Goal: Task Accomplishment & Management: Complete application form

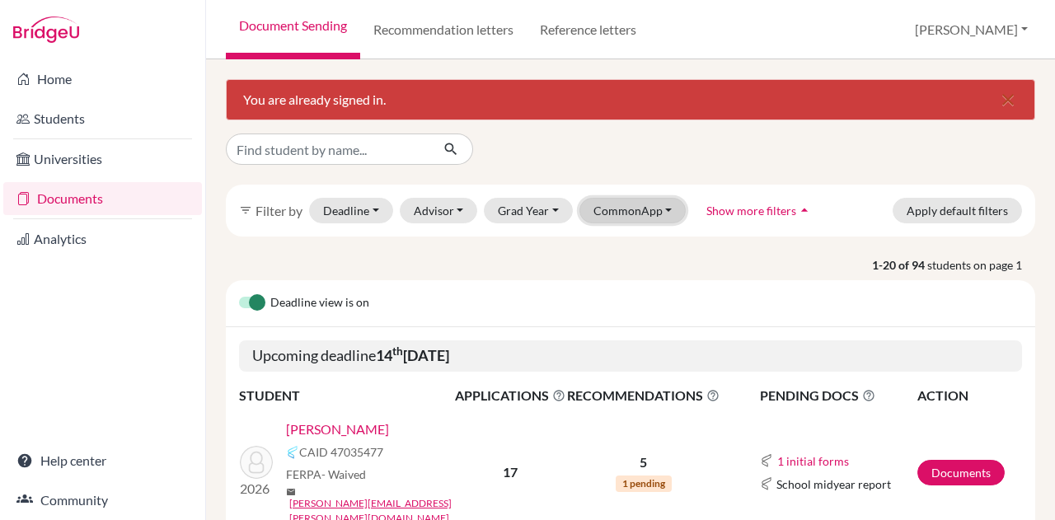
click at [612, 206] on button "CommonApp" at bounding box center [632, 211] width 107 height 26
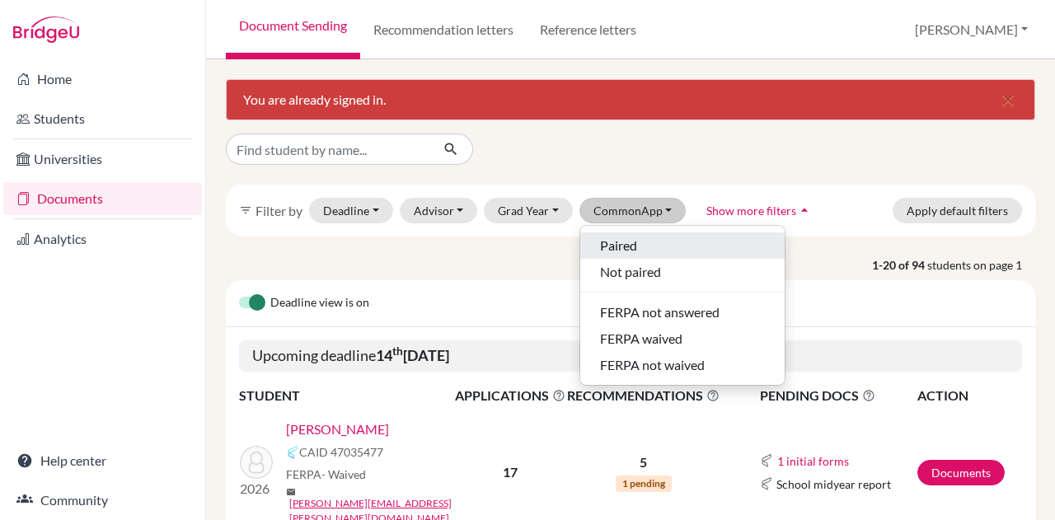
click at [608, 241] on span "Paired" at bounding box center [618, 246] width 37 height 20
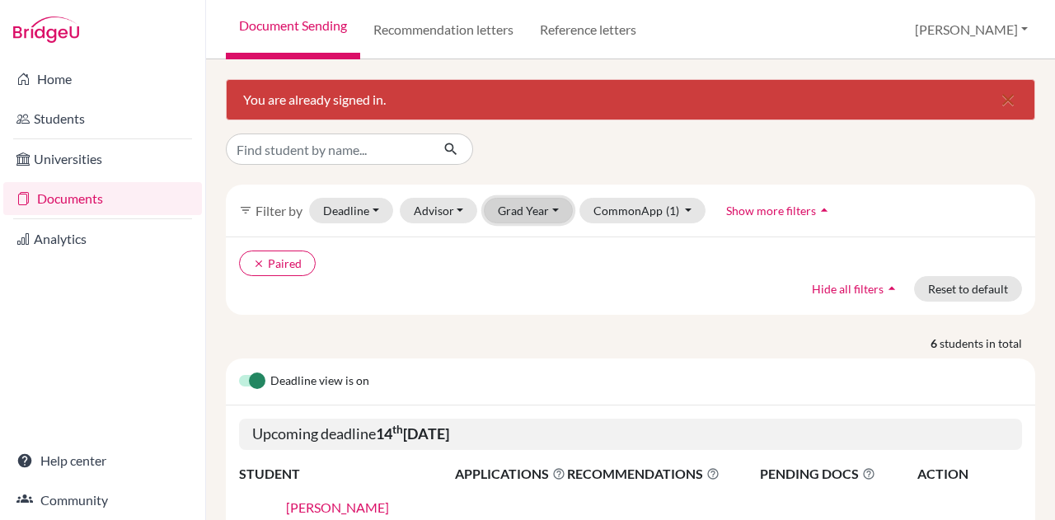
click at [536, 207] on button "Grad Year" at bounding box center [528, 211] width 89 height 26
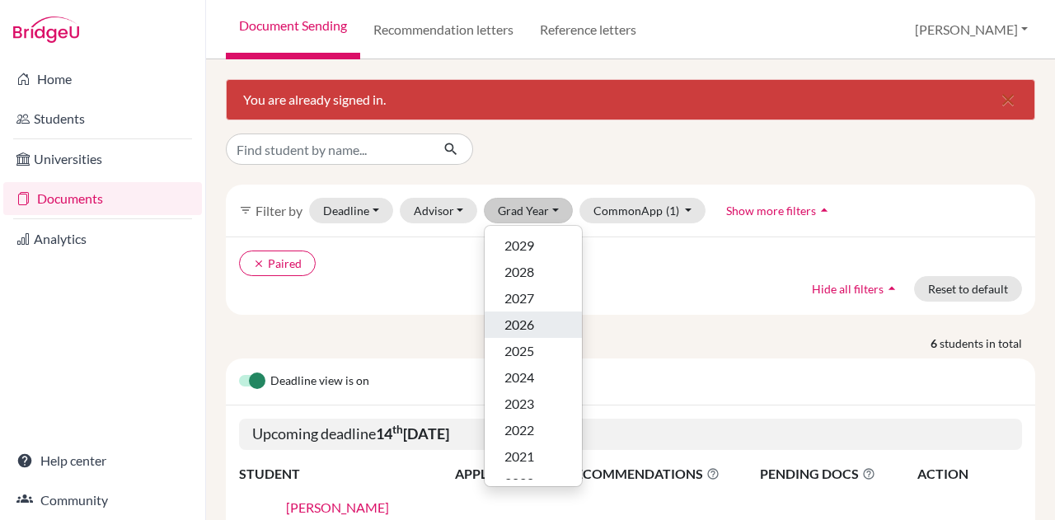
click at [518, 316] on span "2026" at bounding box center [519, 325] width 30 height 20
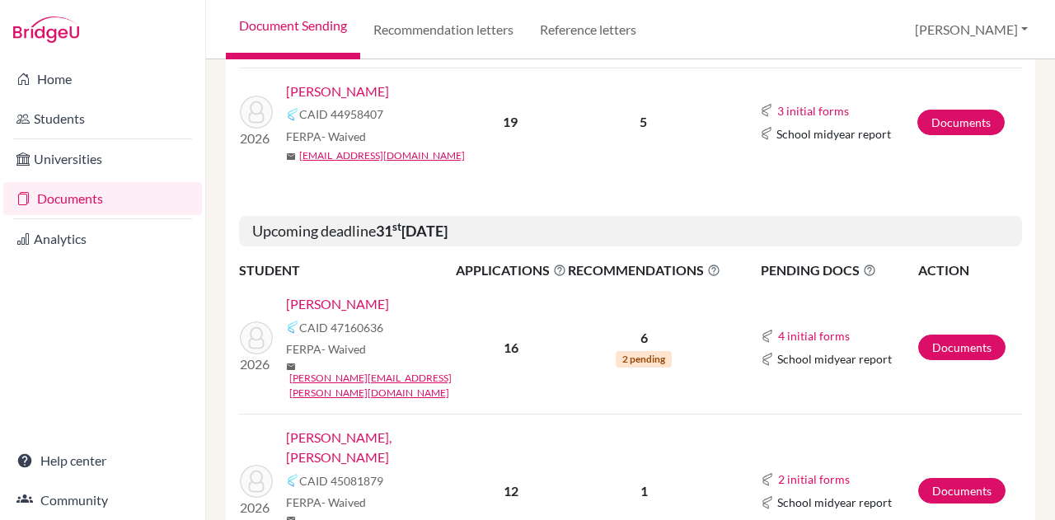
scroll to position [551, 0]
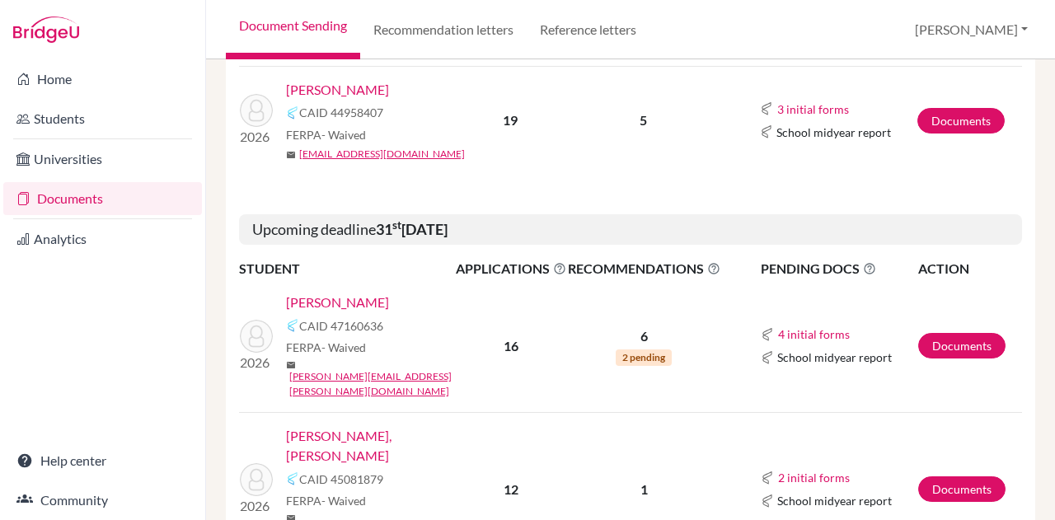
click at [343, 293] on link "[PERSON_NAME]" at bounding box center [337, 303] width 103 height 20
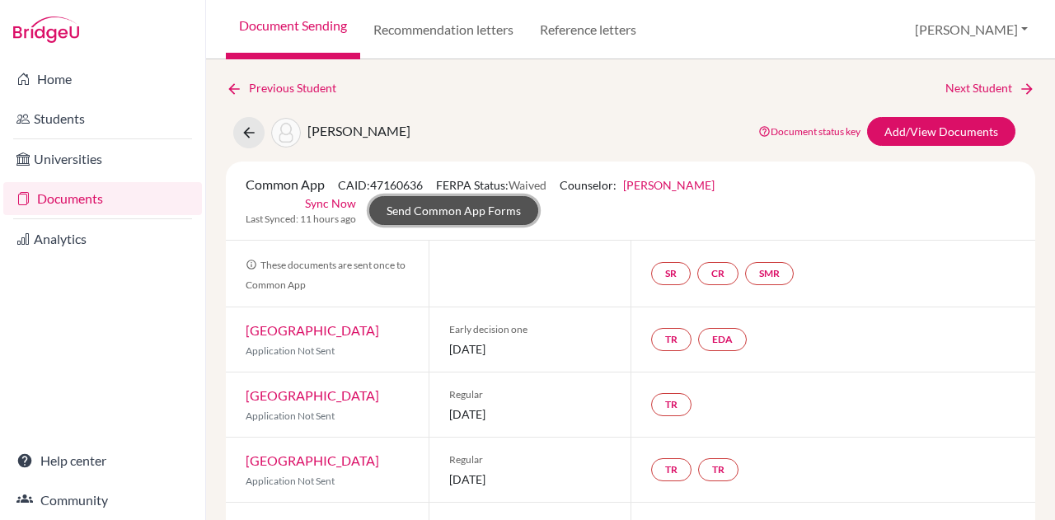
click at [488, 204] on link "Send Common App Forms" at bounding box center [453, 210] width 169 height 29
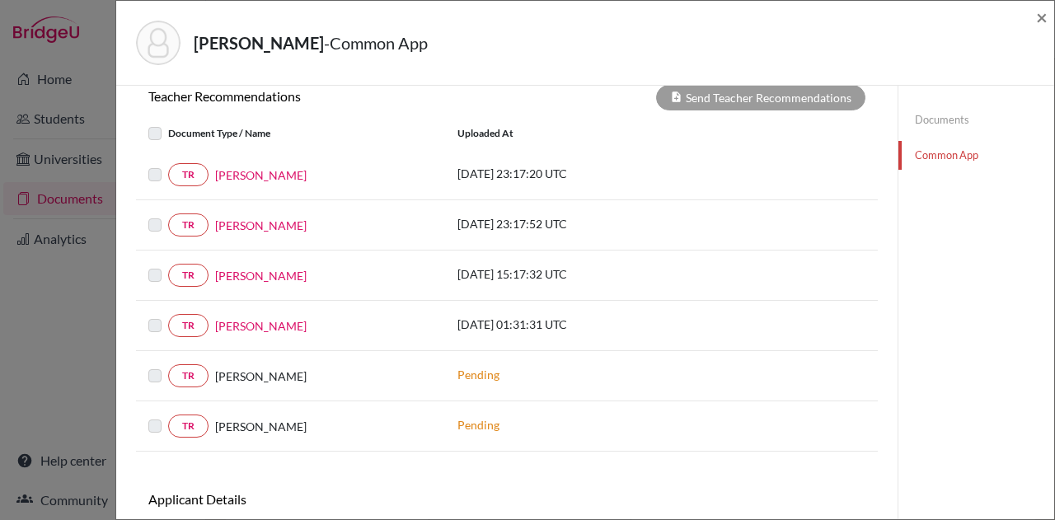
scroll to position [671, 0]
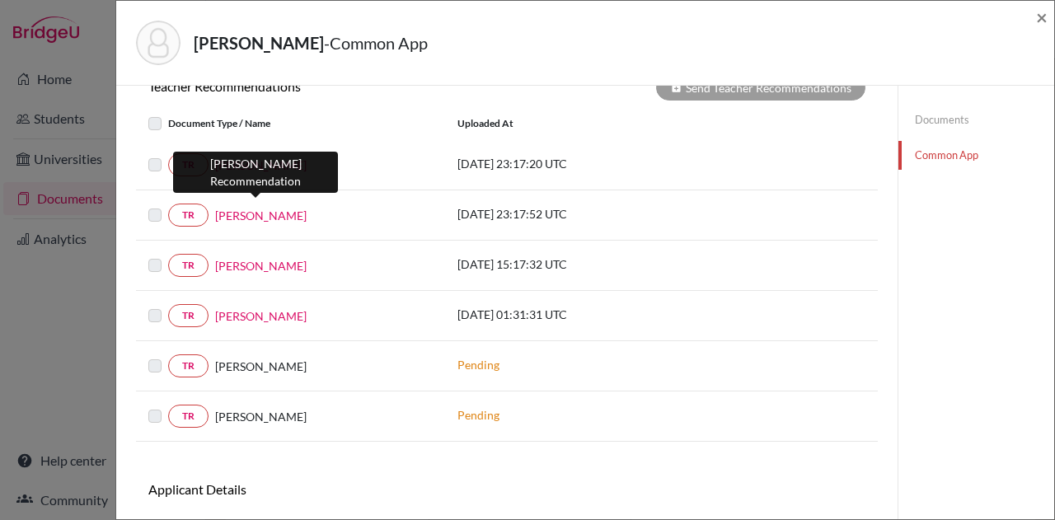
click at [260, 207] on link "[PERSON_NAME]" at bounding box center [260, 215] width 91 height 17
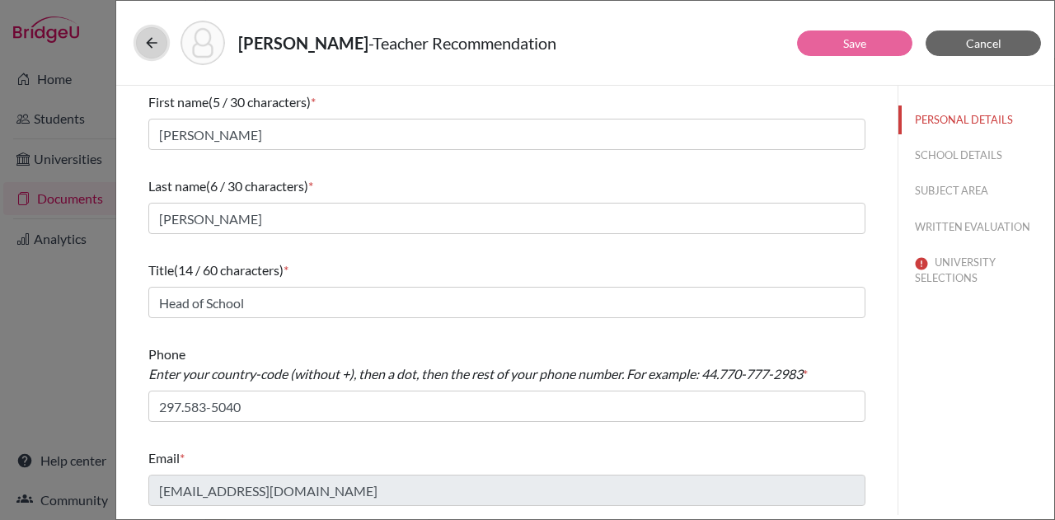
click at [153, 52] on button at bounding box center [151, 42] width 31 height 31
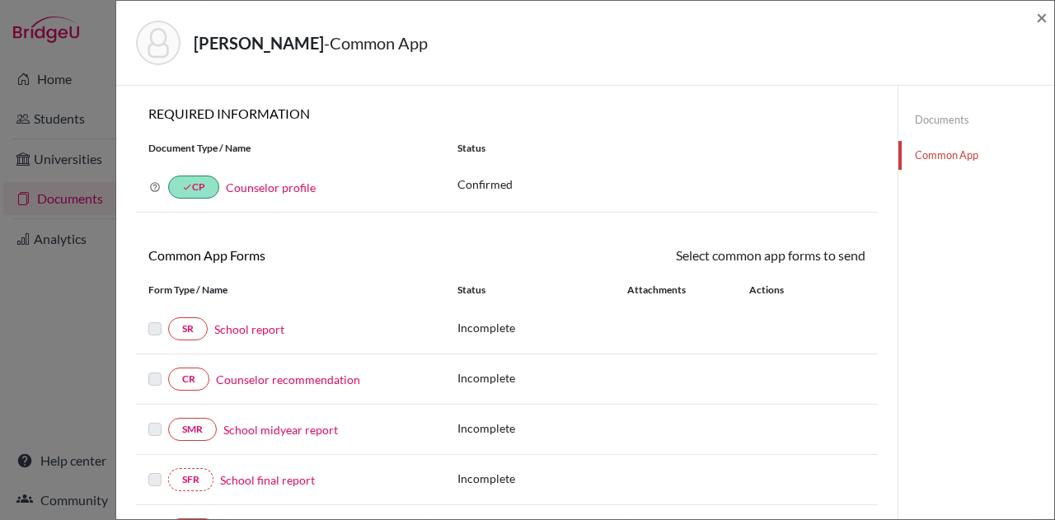
click at [940, 119] on link "Documents" at bounding box center [976, 120] width 156 height 29
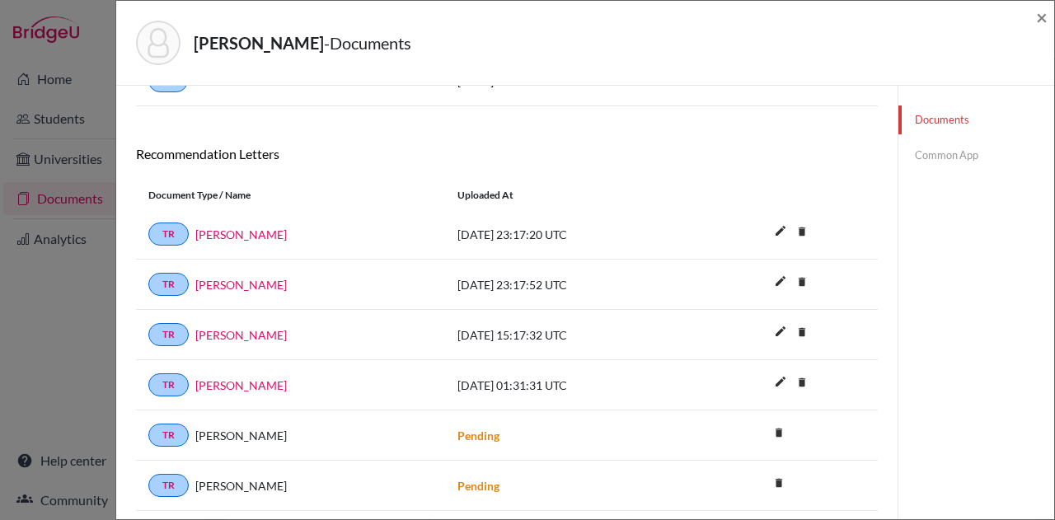
scroll to position [302, 0]
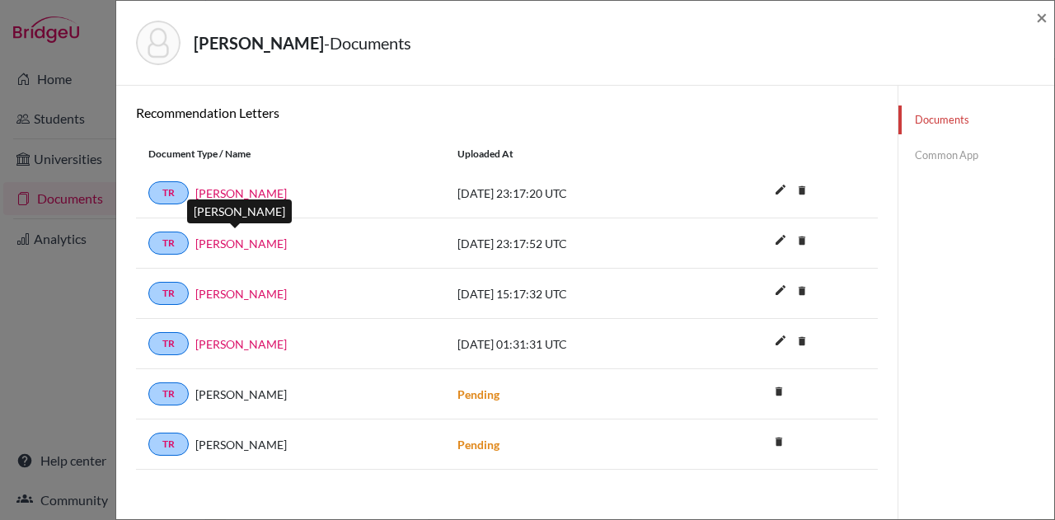
click at [239, 241] on link "[PERSON_NAME]" at bounding box center [240, 243] width 91 height 17
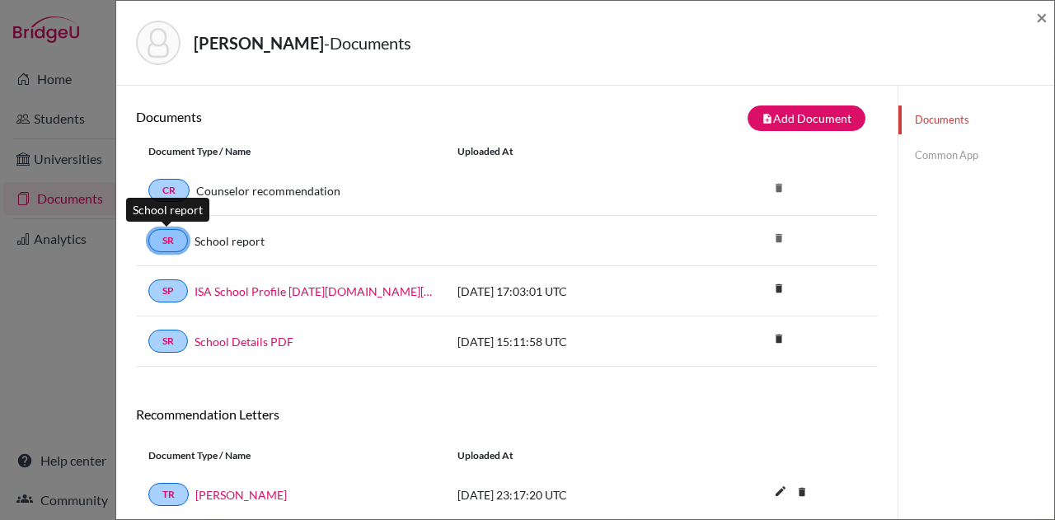
click at [163, 246] on link "SR" at bounding box center [168, 240] width 40 height 23
click at [931, 160] on link "Common App" at bounding box center [976, 155] width 156 height 29
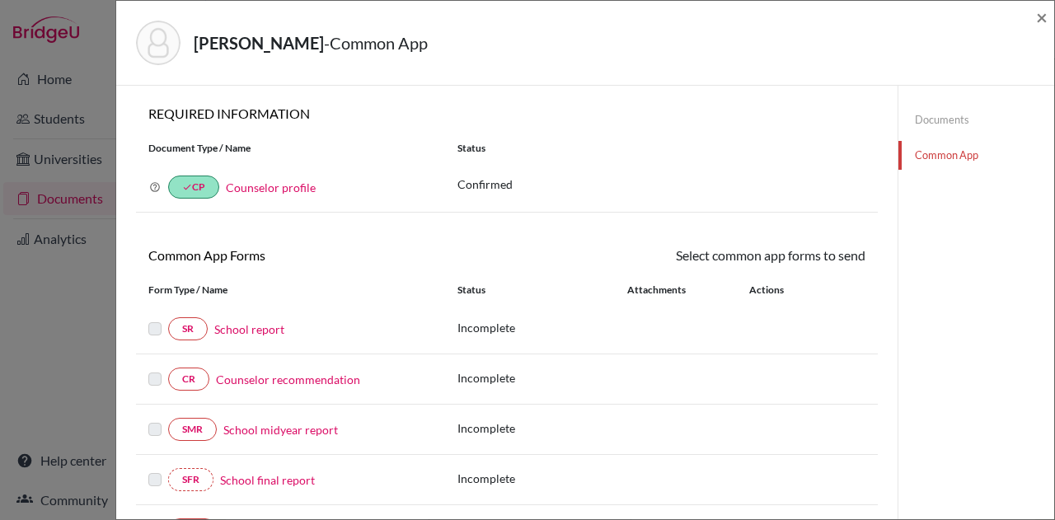
click at [237, 324] on link "School report" at bounding box center [249, 329] width 70 height 17
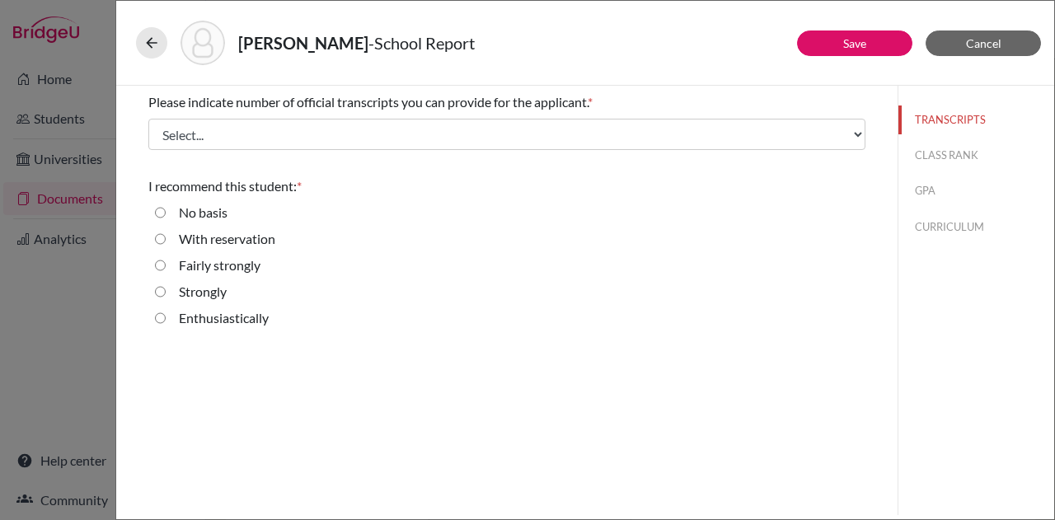
click at [160, 319] on input "Enthusiastically" at bounding box center [160, 318] width 11 height 20
radio input "true"
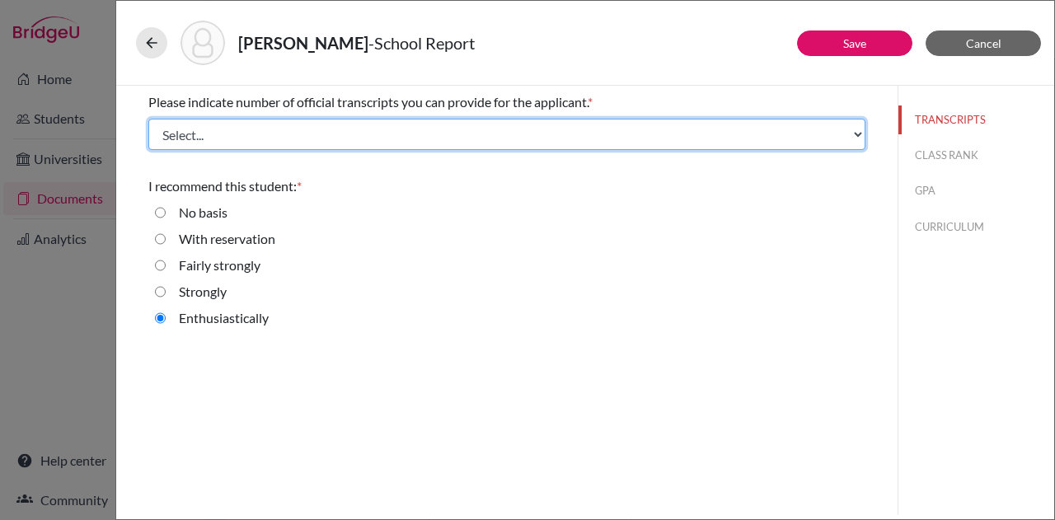
click at [338, 133] on select "Select... 1 2 3 4" at bounding box center [506, 134] width 717 height 31
select select "1"
click at [148, 119] on select "Select... 1 2 3 4" at bounding box center [506, 134] width 717 height 31
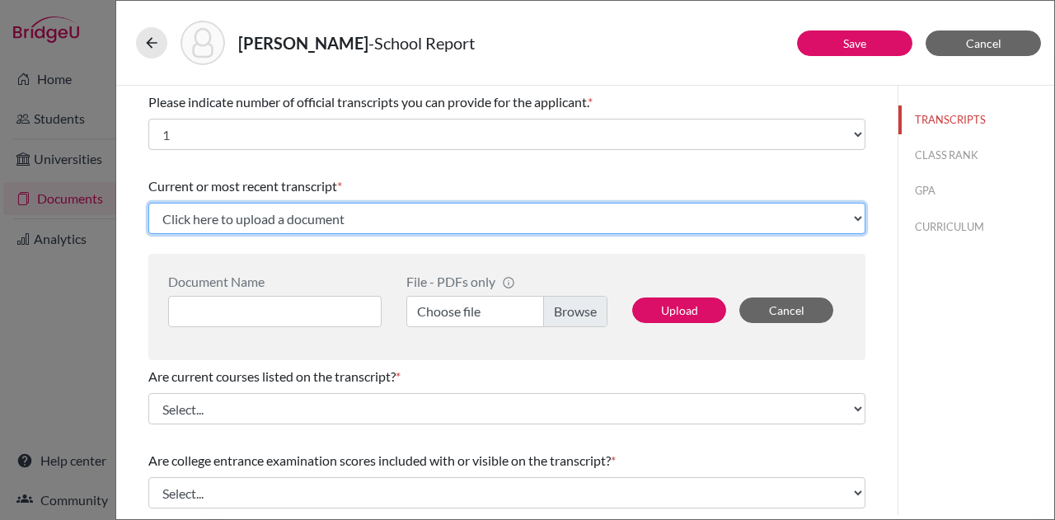
click at [401, 210] on select "Click here to upload a document Upload New File" at bounding box center [506, 218] width 717 height 31
click at [148, 203] on select "Click here to upload a document Upload New File" at bounding box center [506, 218] width 717 height 31
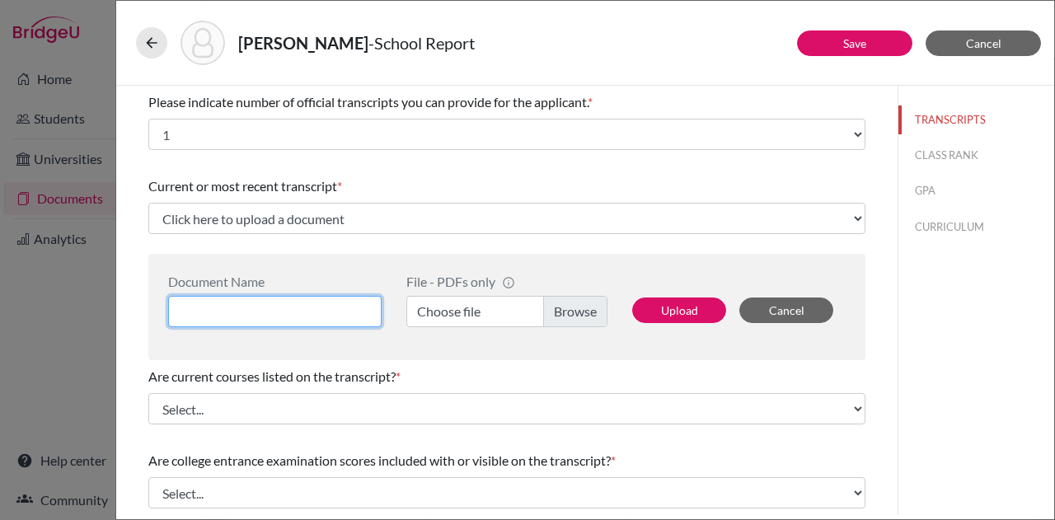
click at [343, 311] on input at bounding box center [274, 311] width 213 height 31
type input "Initial Transcript"
click at [565, 309] on label "Choose file" at bounding box center [506, 311] width 201 height 31
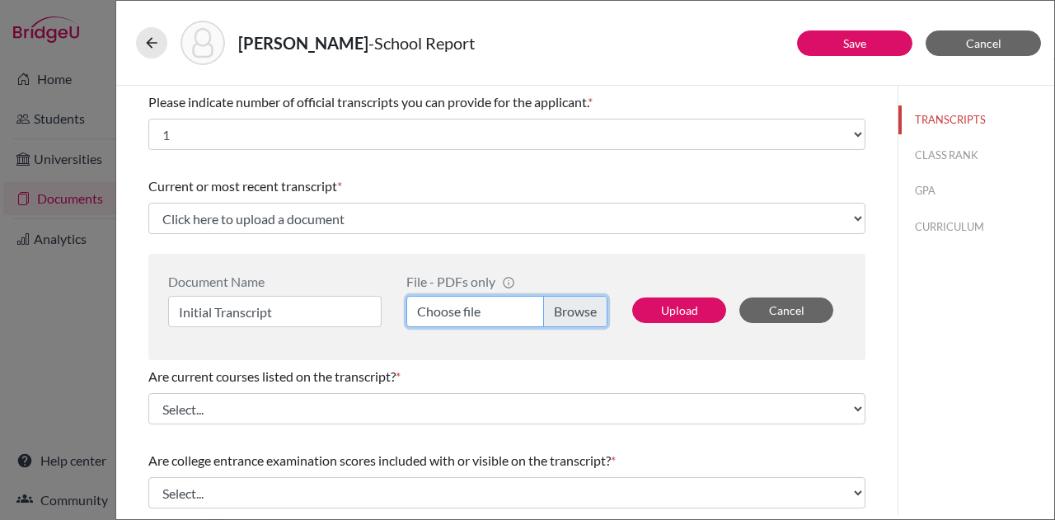
click at [565, 309] on input "Choose file" at bounding box center [506, 311] width 201 height 31
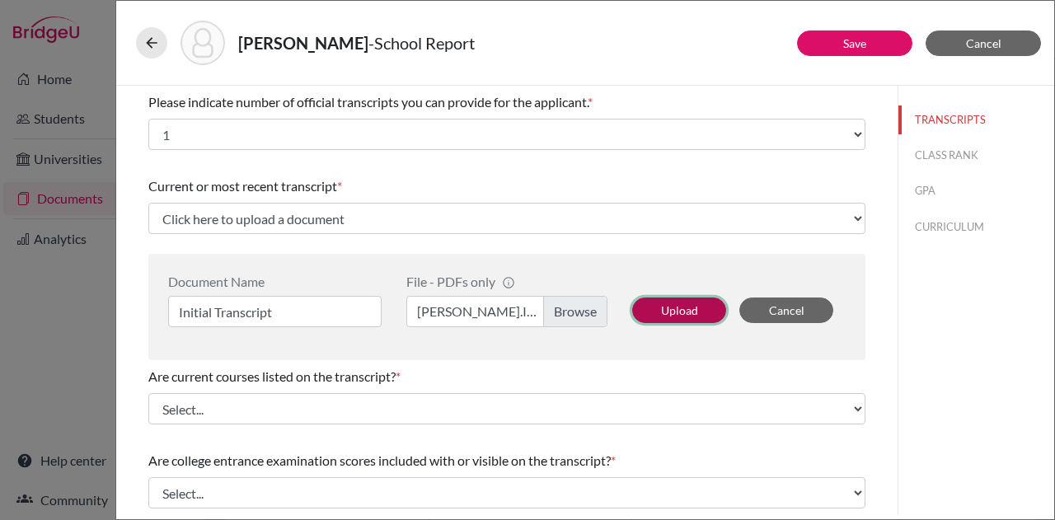
click at [682, 312] on button "Upload" at bounding box center [679, 311] width 94 height 26
select select "676875"
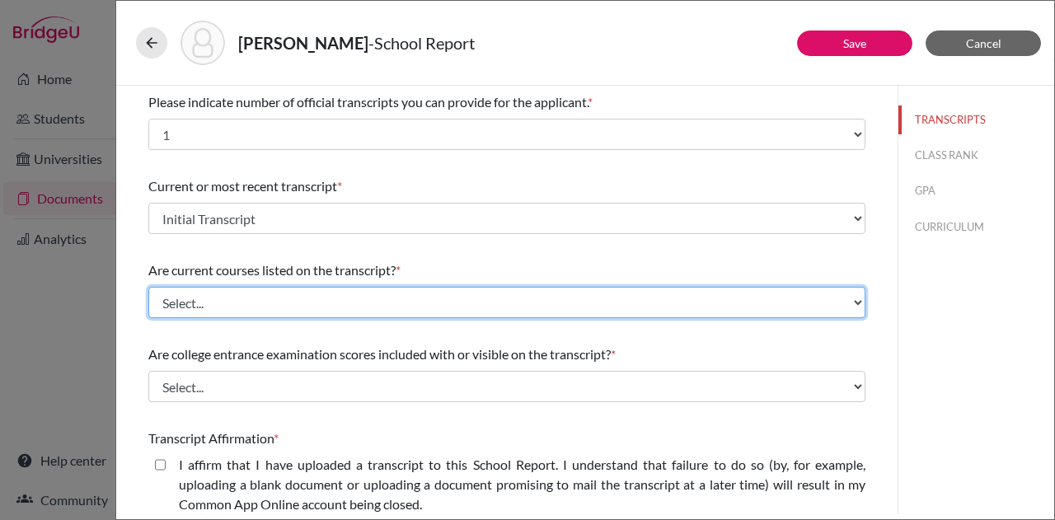
click at [682, 312] on select "Select... Yes No" at bounding box center [506, 302] width 717 height 31
select select "1"
click at [148, 287] on select "Select... Yes No" at bounding box center [506, 302] width 717 height 31
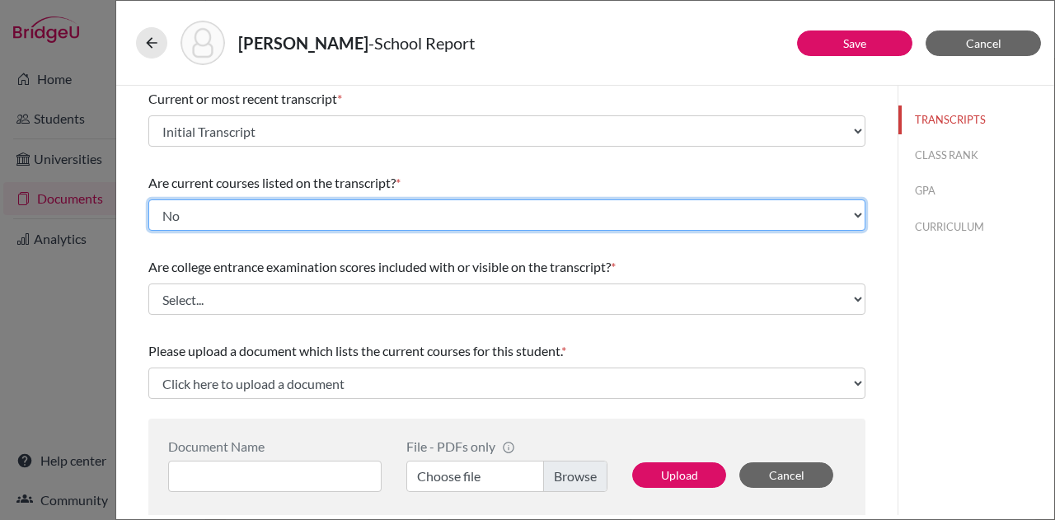
scroll to position [174, 0]
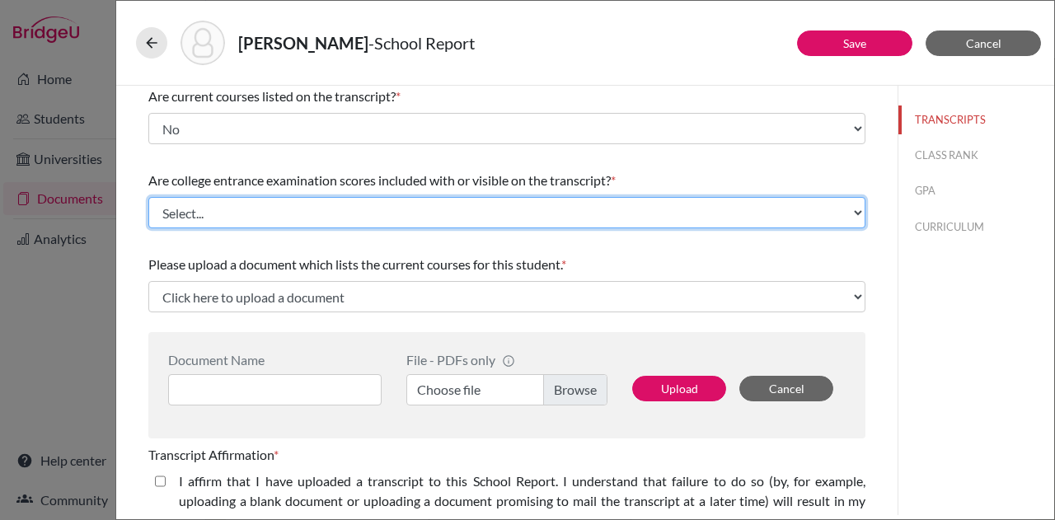
click at [446, 208] on select "Select... Yes No" at bounding box center [506, 212] width 717 height 31
select select "1"
click at [148, 197] on select "Select... Yes No" at bounding box center [506, 212] width 717 height 31
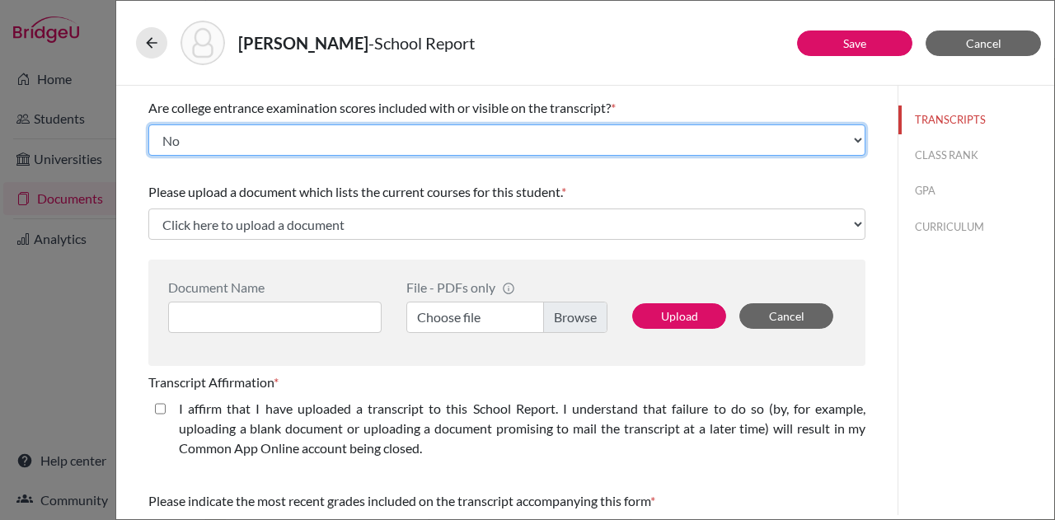
scroll to position [247, 0]
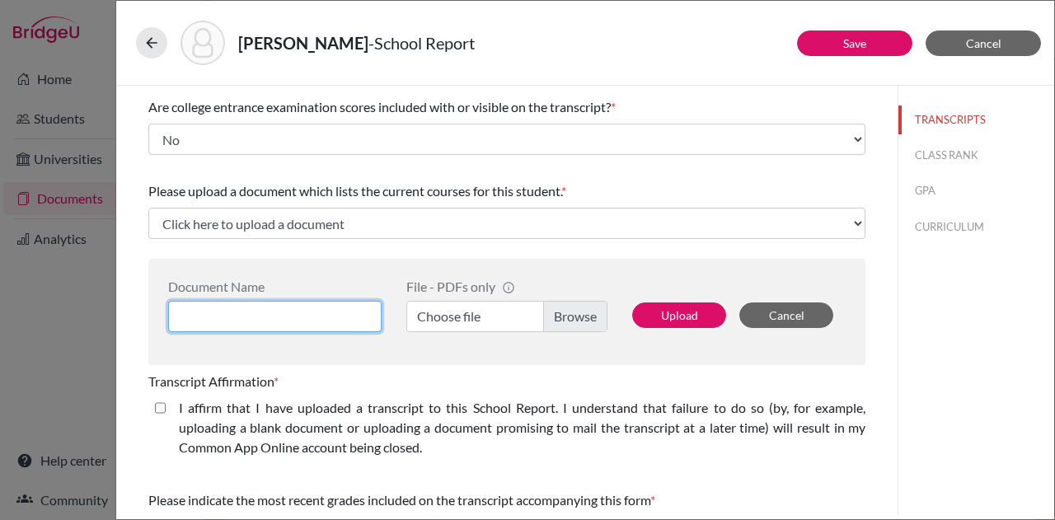
click at [349, 315] on input at bounding box center [274, 316] width 213 height 31
type input "Current courses"
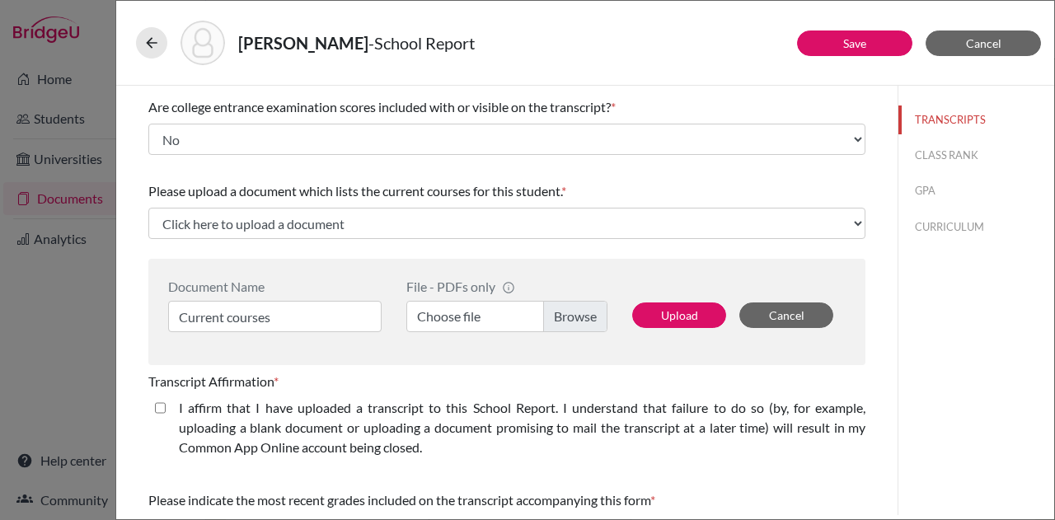
click at [587, 307] on label "Choose file" at bounding box center [506, 316] width 201 height 31
click at [587, 307] on input "Choose file" at bounding box center [506, 316] width 201 height 31
click at [678, 316] on button "Upload" at bounding box center [679, 315] width 94 height 26
select select "676876"
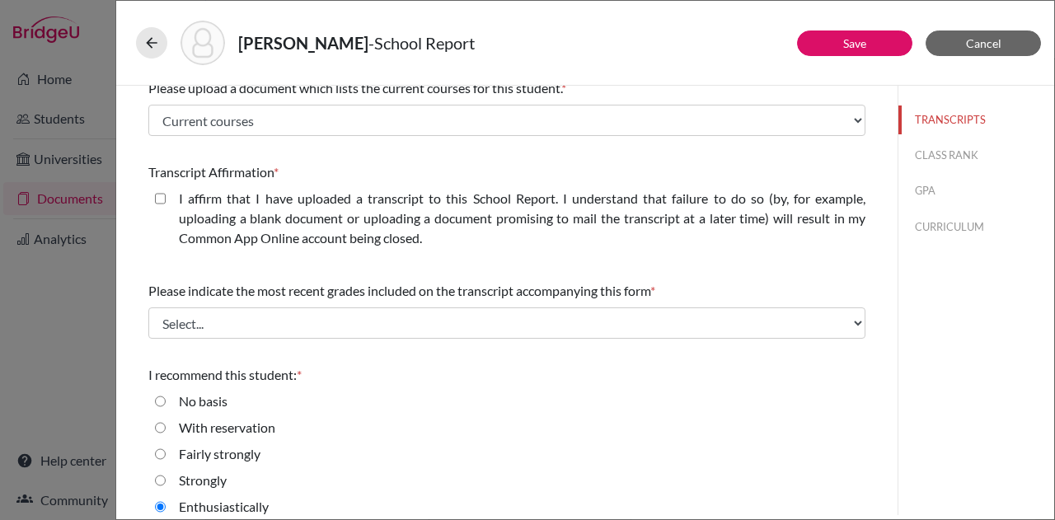
scroll to position [351, 0]
click at [162, 199] on closed\ "I affirm that I have uploaded a transcript to this School Report. I understand …" at bounding box center [160, 198] width 11 height 20
checkbox closed\ "true"
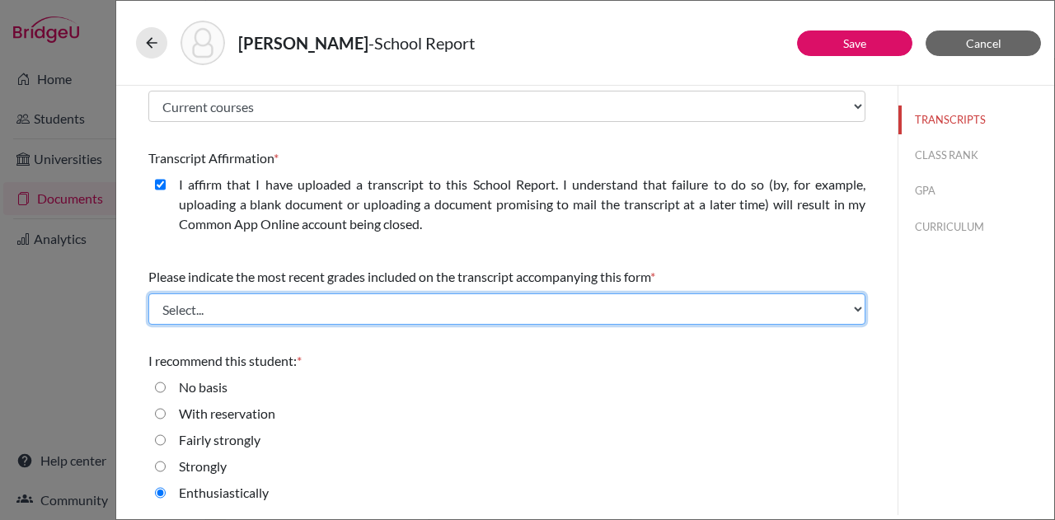
click at [411, 317] on select "Select... Final junior year grades 1st Quarter senior year grades 2nd Quarter/1…" at bounding box center [506, 308] width 717 height 31
select select "0"
click at [148, 293] on select "Select... Final junior year grades 1st Quarter senior year grades 2nd Quarter/1…" at bounding box center [506, 308] width 717 height 31
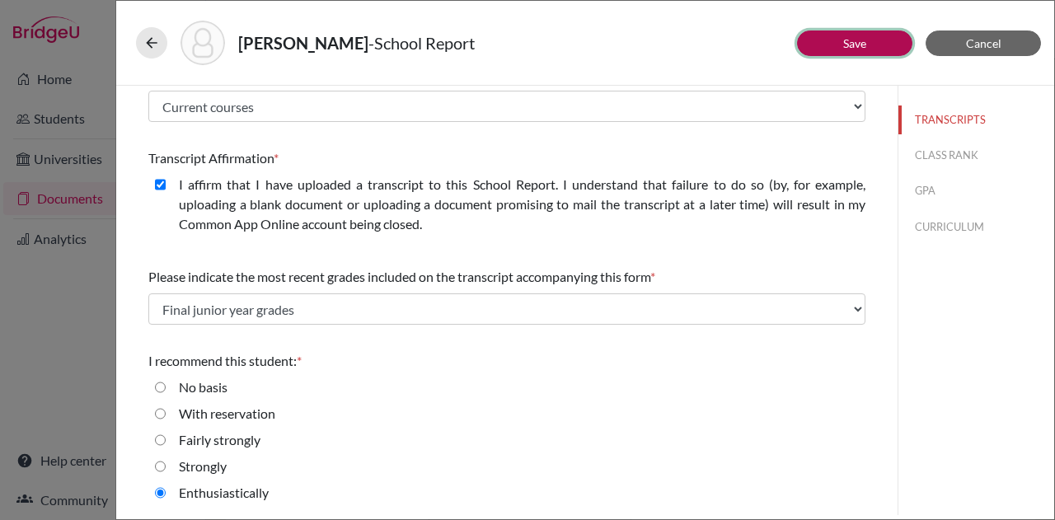
click at [859, 36] on link "Save" at bounding box center [854, 43] width 23 height 14
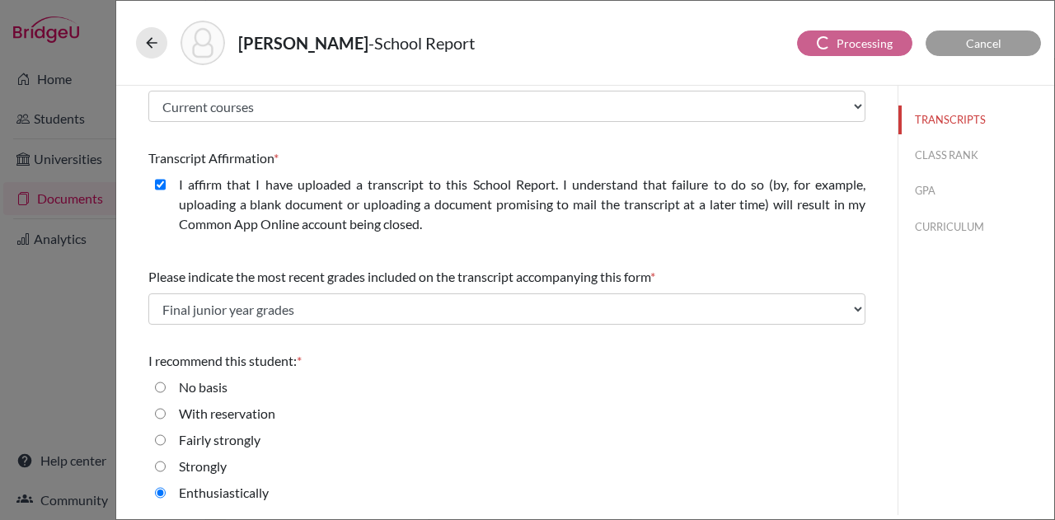
scroll to position [0, 0]
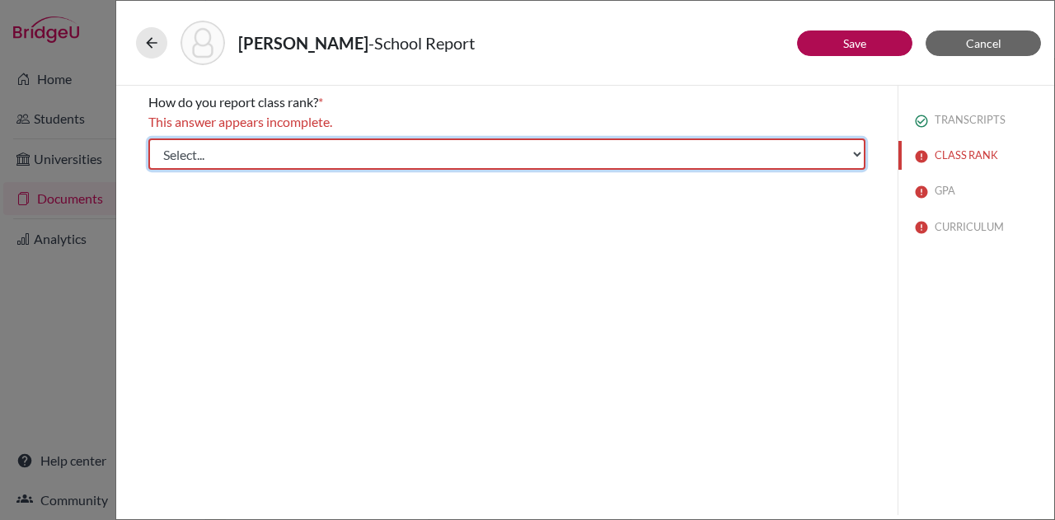
click at [704, 143] on select "Select... Exact Decile Quintile Quartile None" at bounding box center [506, 153] width 717 height 31
select select "5"
click at [148, 138] on select "Select... Exact Decile Quintile Quartile None" at bounding box center [506, 153] width 717 height 31
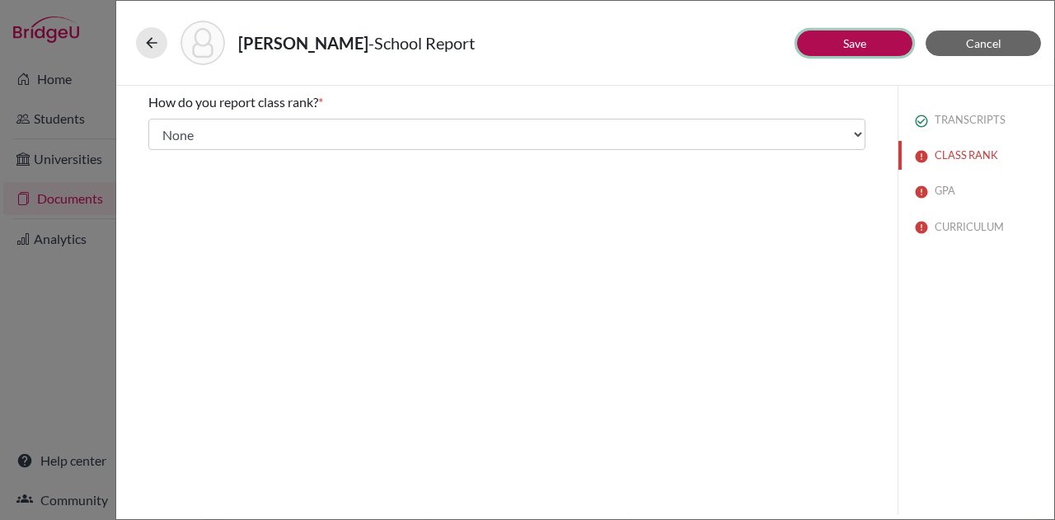
click at [834, 40] on button "Save" at bounding box center [854, 43] width 115 height 26
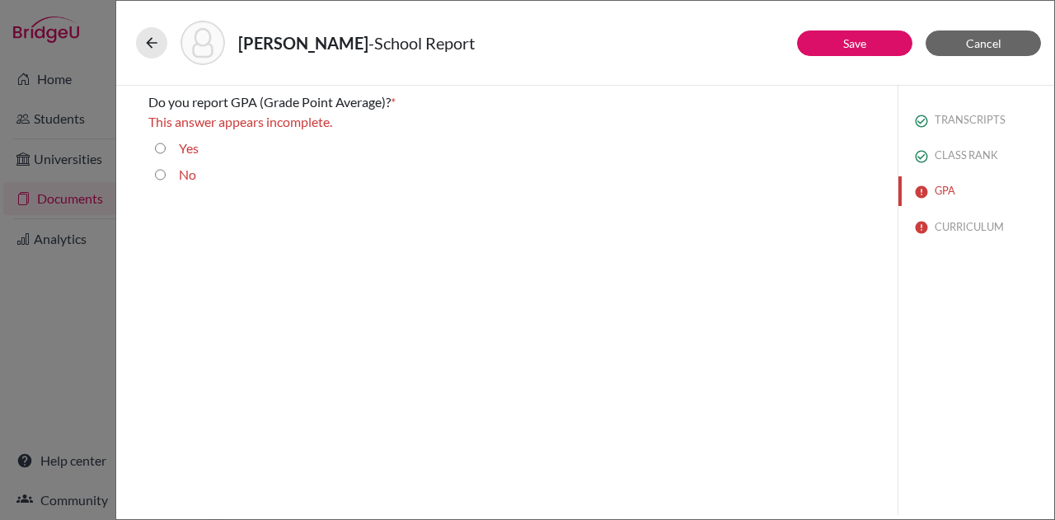
click at [160, 146] on input "Yes" at bounding box center [160, 148] width 11 height 20
radio input "true"
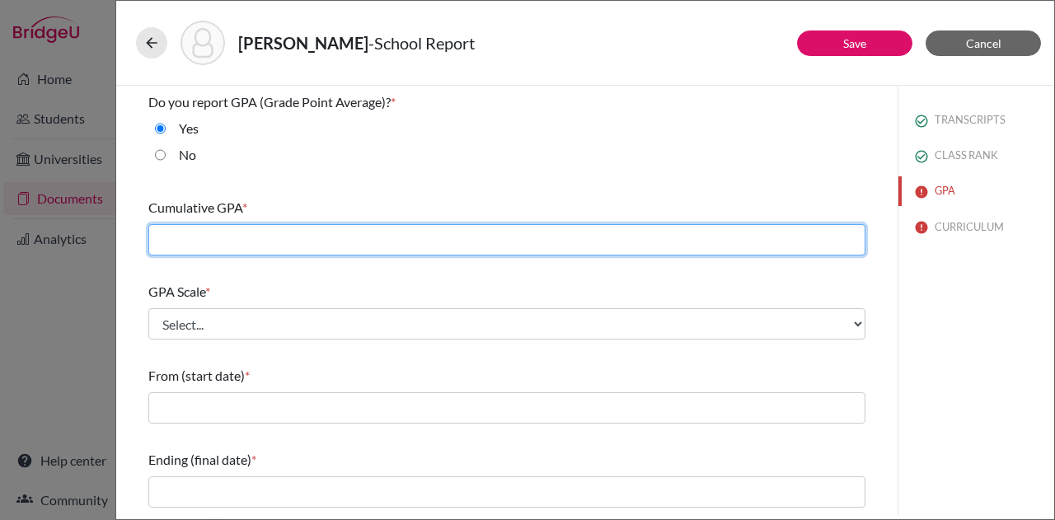
click at [341, 237] on input "text" at bounding box center [506, 239] width 717 height 31
type input "4.0"
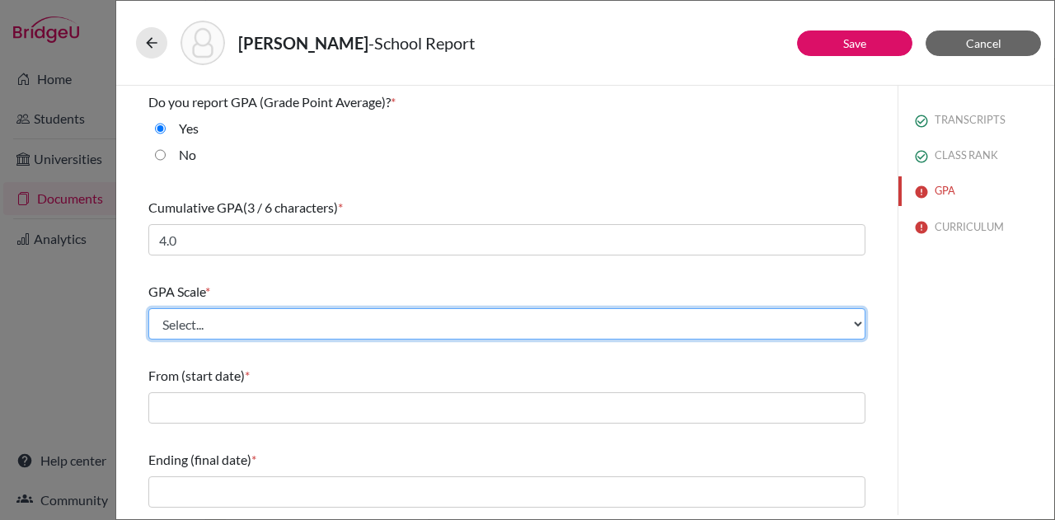
click at [321, 328] on select "Select... 4 5 6 7 8 9 10 11 12 13 14 15 16 17 18 19 20 100" at bounding box center [506, 323] width 717 height 31
select select "4"
click at [148, 308] on select "Select... 4 5 6 7 8 9 10 11 12 13 14 15 16 17 18 19 20 100" at bounding box center [506, 323] width 717 height 31
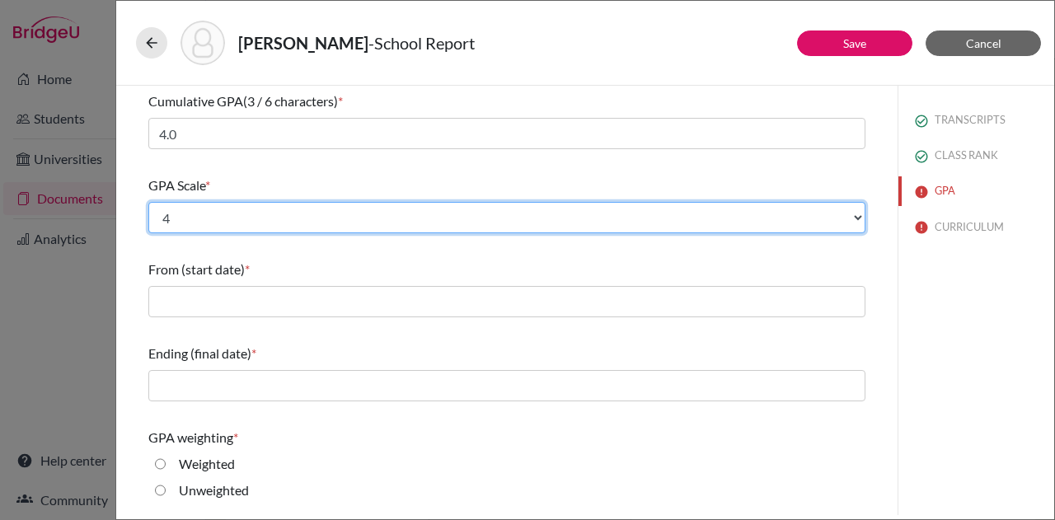
scroll to position [144, 0]
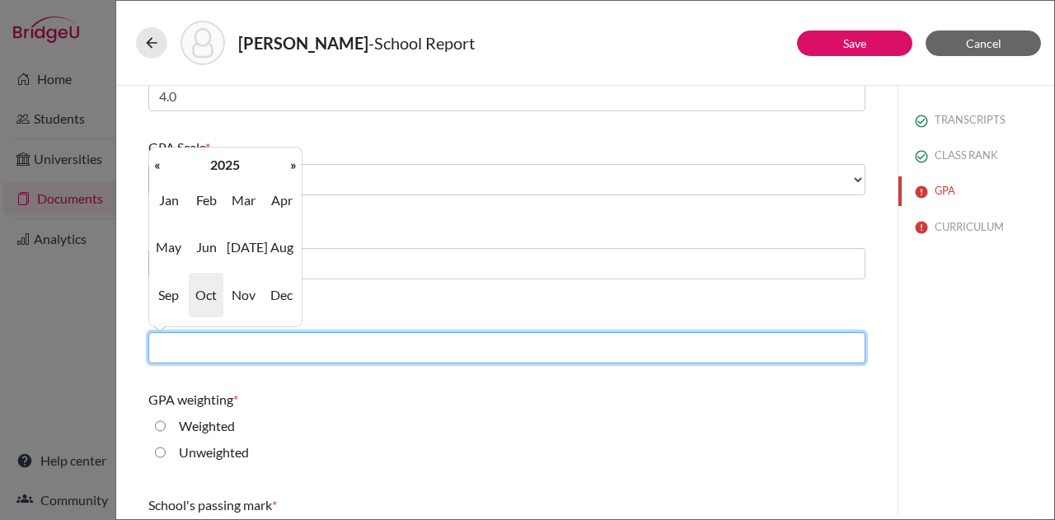
click at [279, 345] on input "text" at bounding box center [506, 347] width 717 height 31
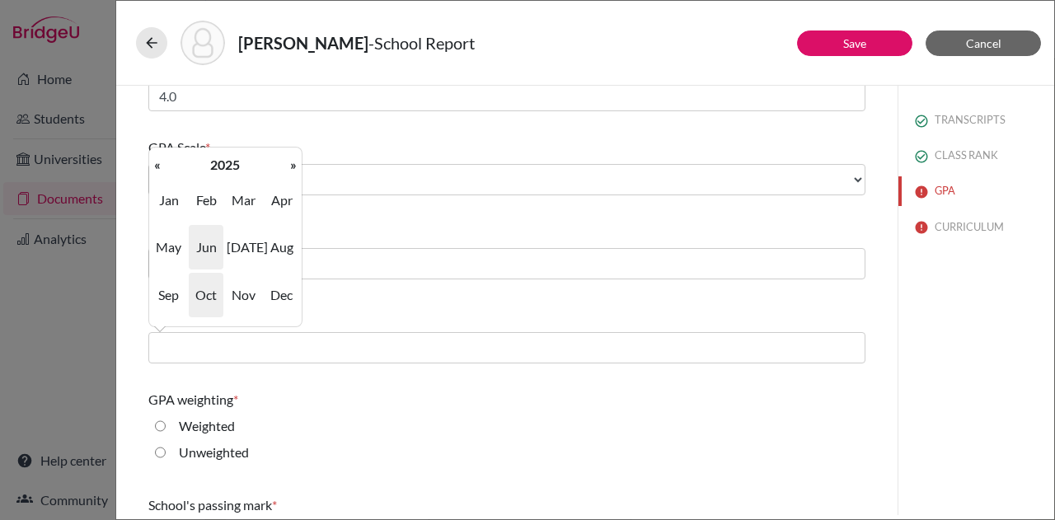
click at [204, 246] on span "Jun" at bounding box center [206, 247] width 35 height 45
type input "06/2025"
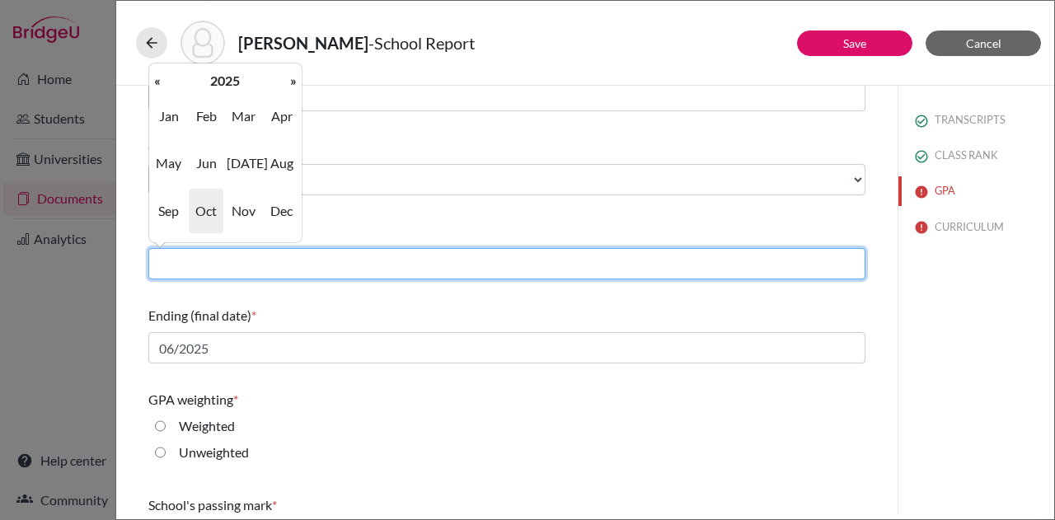
click at [204, 248] on input "text" at bounding box center [506, 263] width 717 height 31
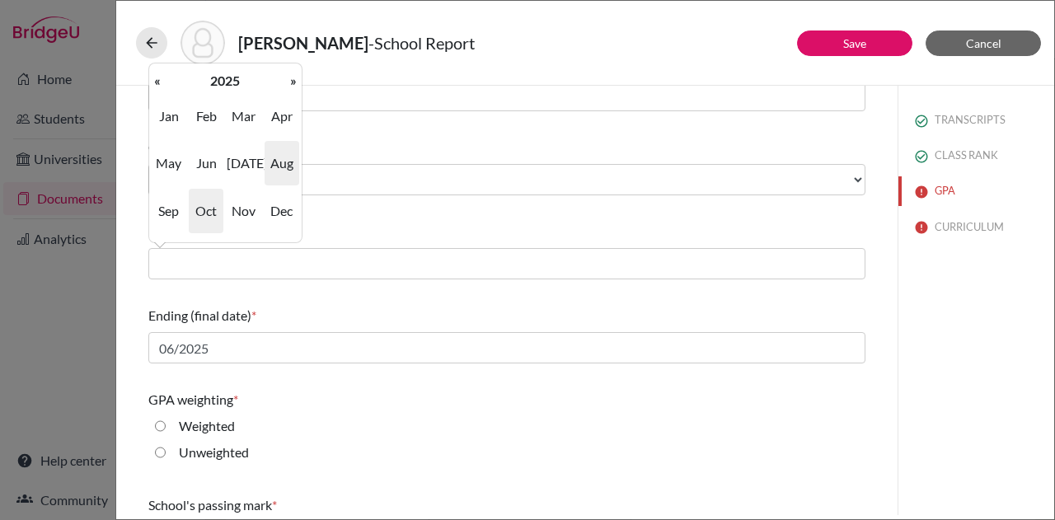
click at [286, 161] on span "Aug" at bounding box center [282, 163] width 35 height 45
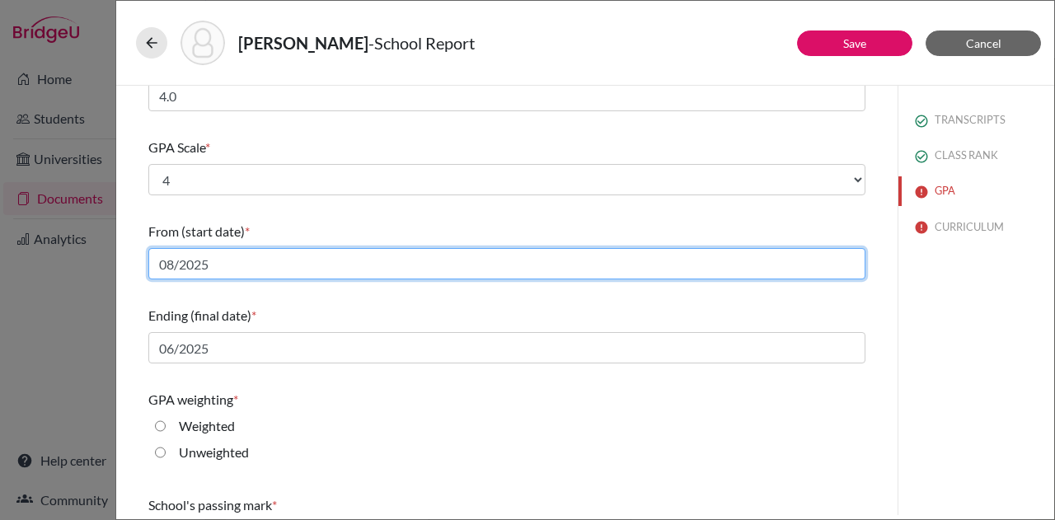
click at [256, 269] on input "08/2025" at bounding box center [506, 263] width 717 height 31
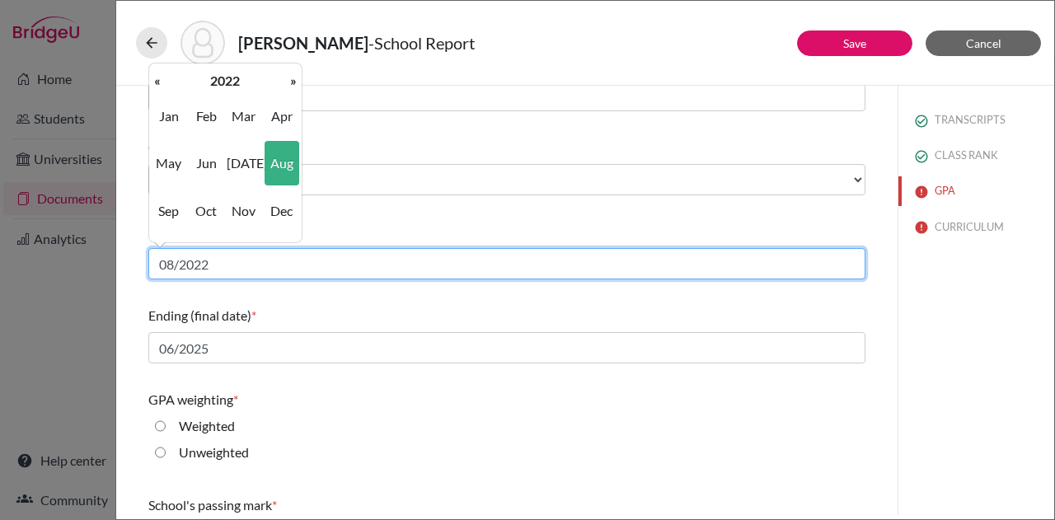
type input "08/2022"
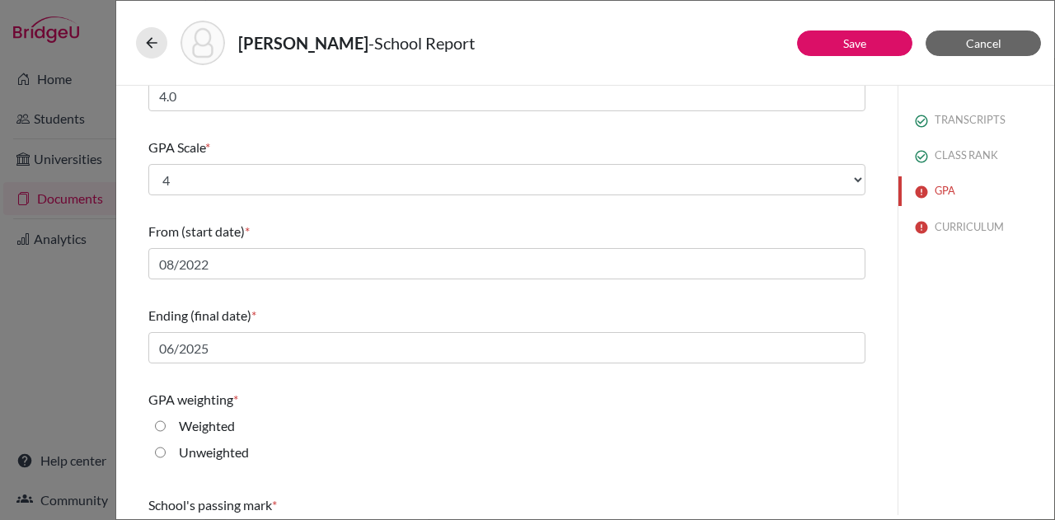
click at [368, 291] on div "Do you report GPA (Grade Point Average)? * Yes No Cumulative GPA (3 / 6 charact…" at bounding box center [506, 292] width 717 height 702
click at [162, 451] on input "Unweighted" at bounding box center [160, 453] width 11 height 20
radio input "true"
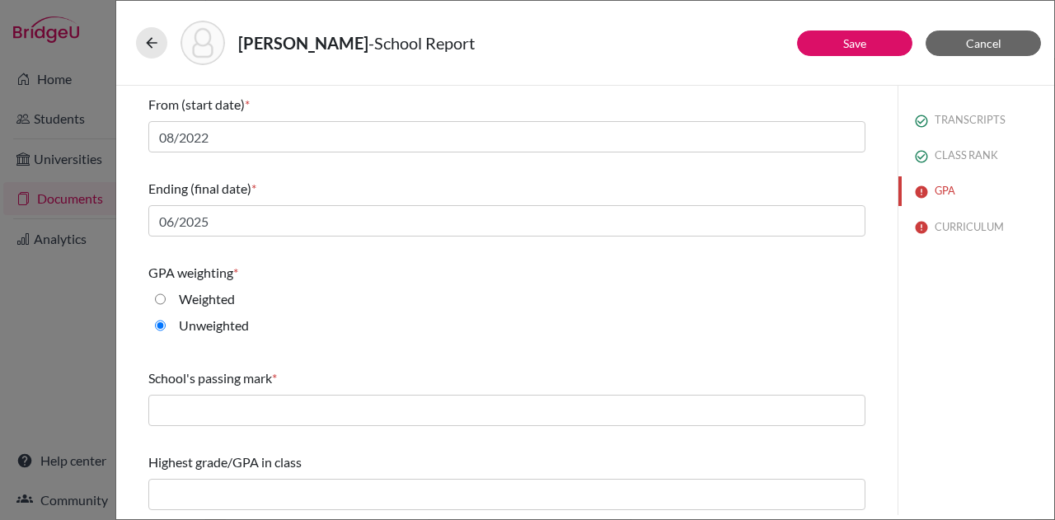
scroll to position [272, 0]
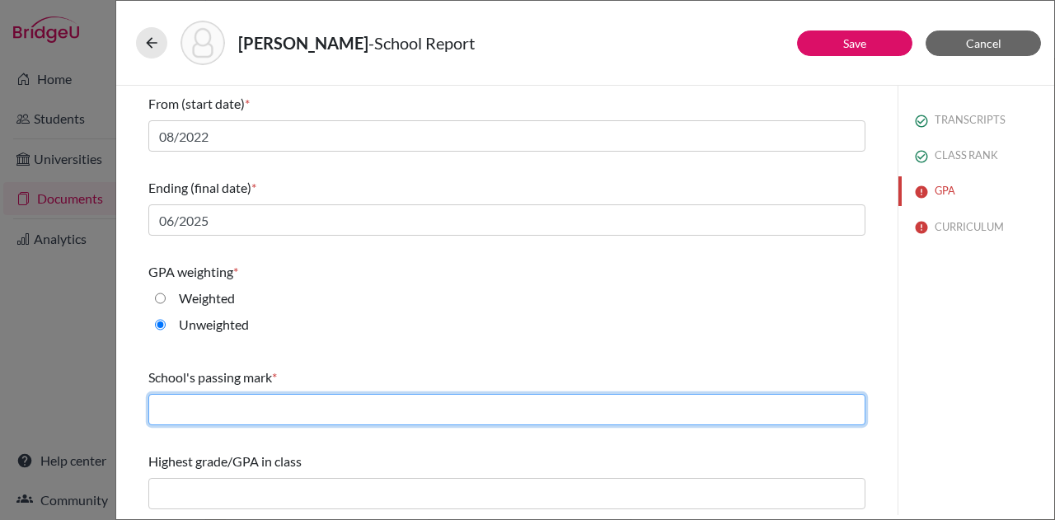
click at [315, 410] on input "text" at bounding box center [506, 409] width 717 height 31
type input "60"
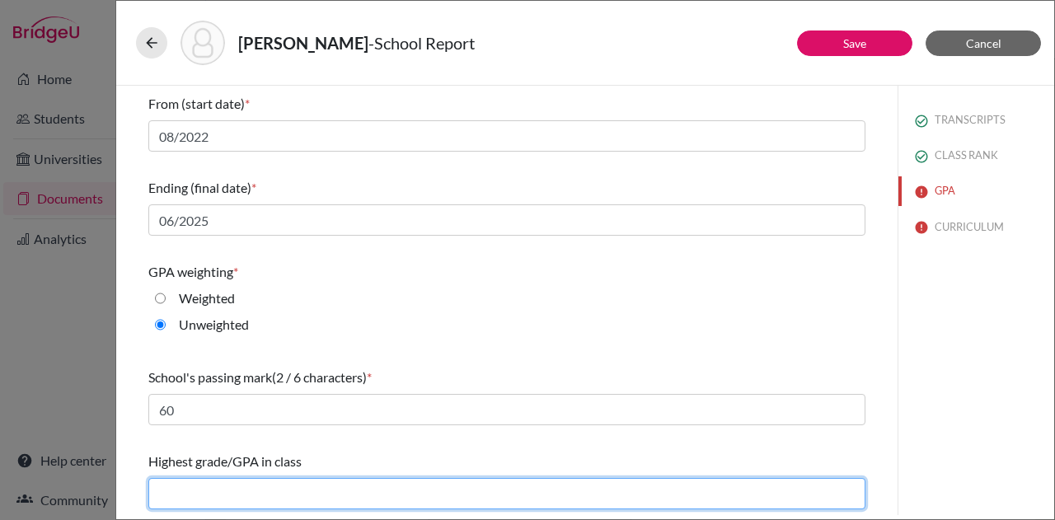
click at [295, 492] on input "text" at bounding box center [506, 493] width 717 height 31
type input "4.0"
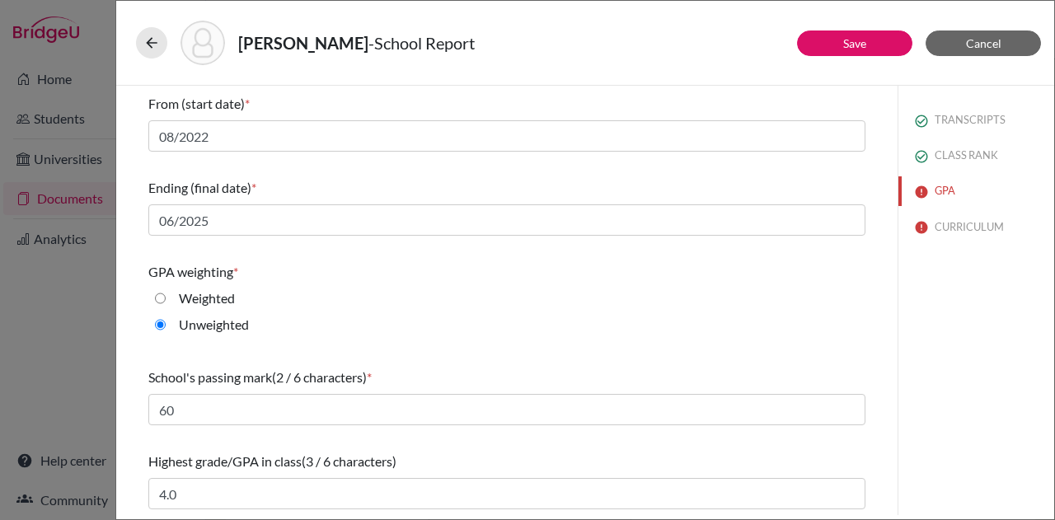
click at [945, 403] on div "TRANSCRIPTS CLASS RANK GPA CURRICULUM" at bounding box center [976, 300] width 157 height 429
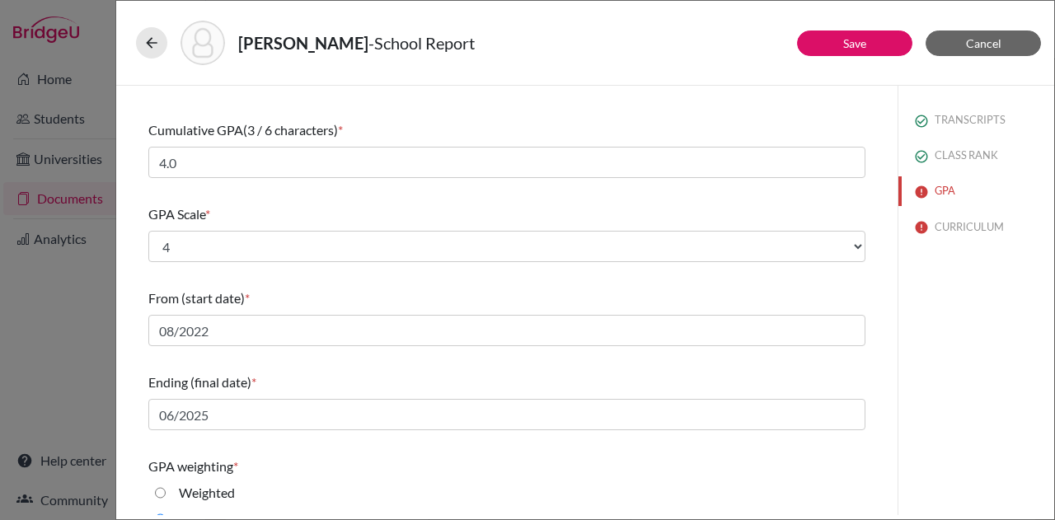
scroll to position [0, 0]
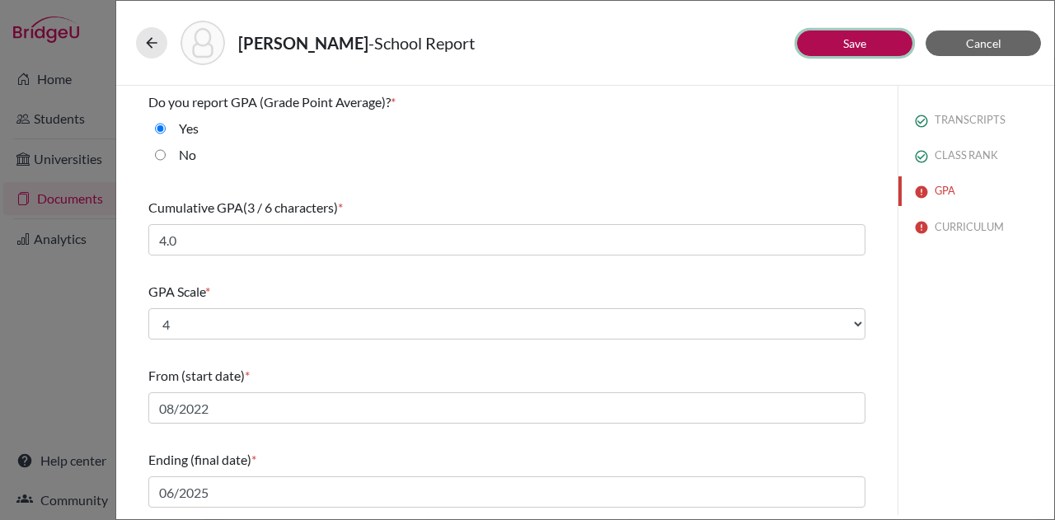
click at [870, 40] on button "Save" at bounding box center [854, 43] width 115 height 26
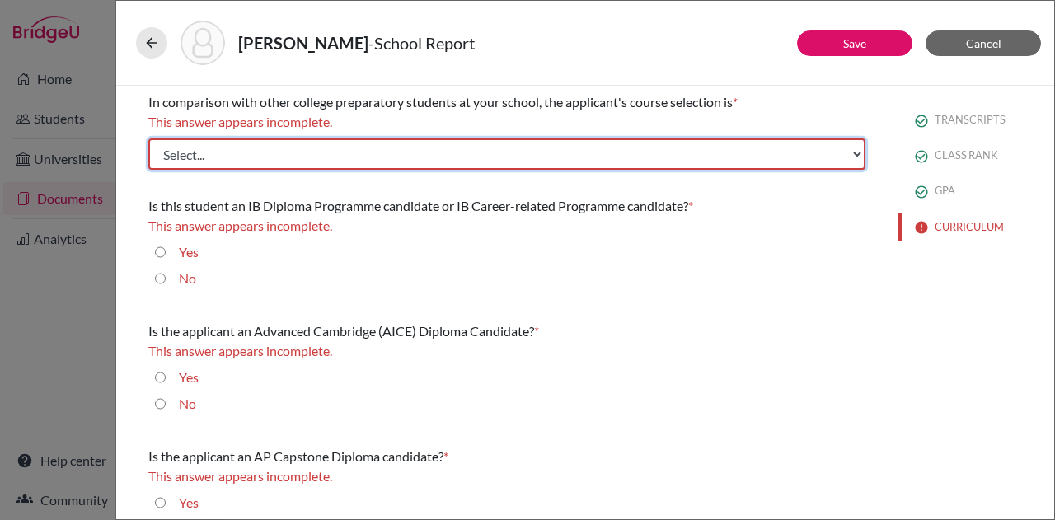
click at [692, 152] on select "Select... Less than demanding Average Demanding Very demanding Most demanding P…" at bounding box center [506, 153] width 717 height 31
select select "4"
click at [148, 138] on select "Select... Less than demanding Average Demanding Very demanding Most demanding P…" at bounding box center [506, 153] width 717 height 31
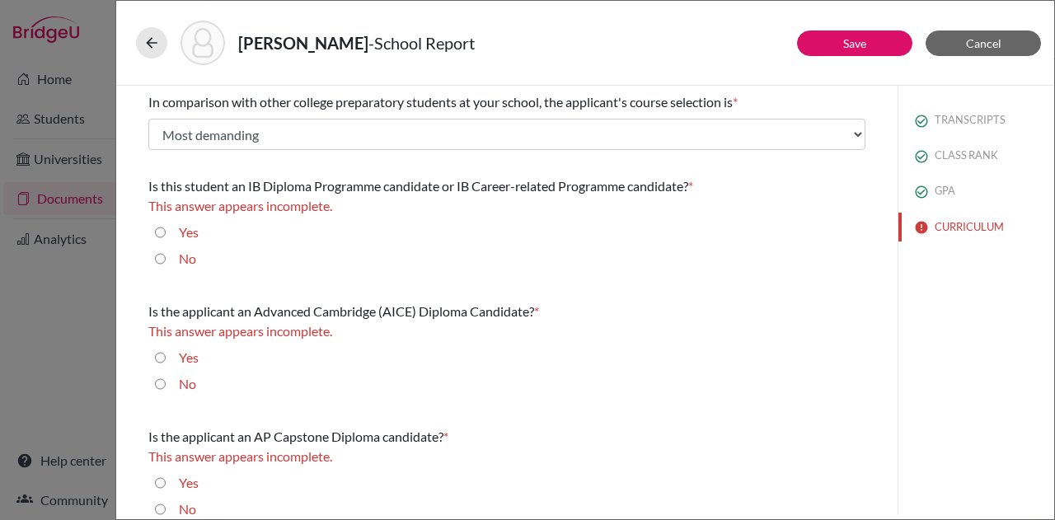
click at [160, 261] on input "No" at bounding box center [160, 259] width 11 height 20
radio input "true"
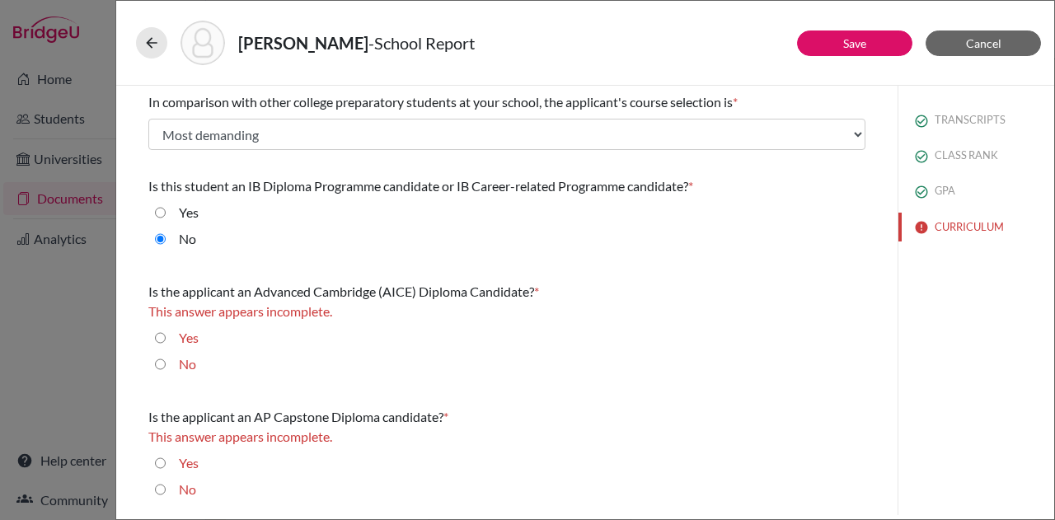
click at [158, 364] on input "No" at bounding box center [160, 364] width 11 height 20
radio input "true"
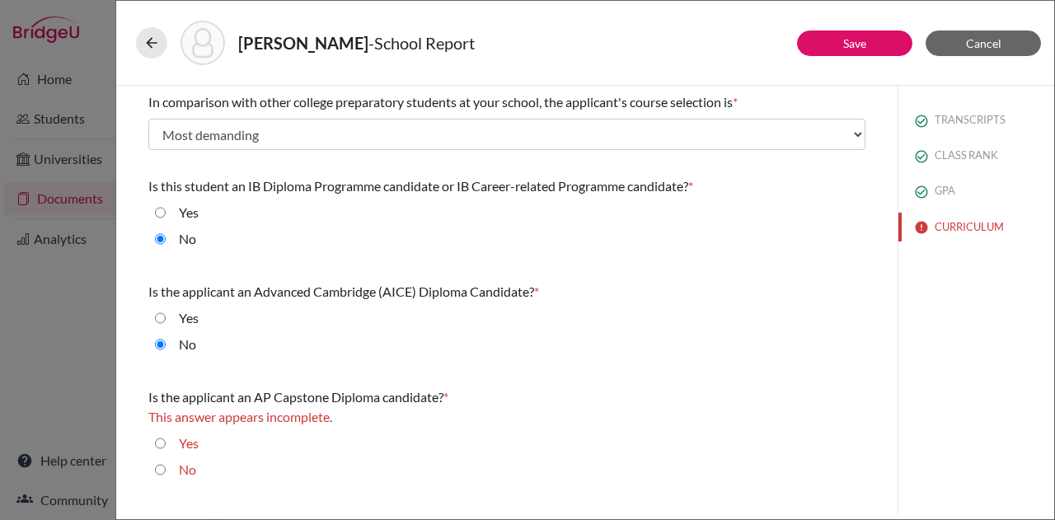
click at [162, 438] on input "Yes" at bounding box center [160, 444] width 11 height 20
radio input "true"
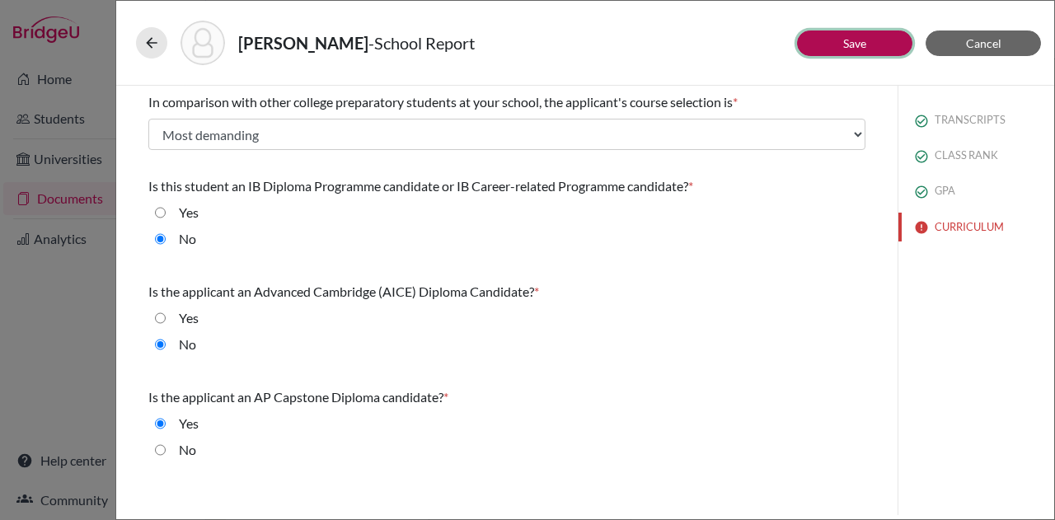
click at [850, 37] on link "Save" at bounding box center [854, 43] width 23 height 14
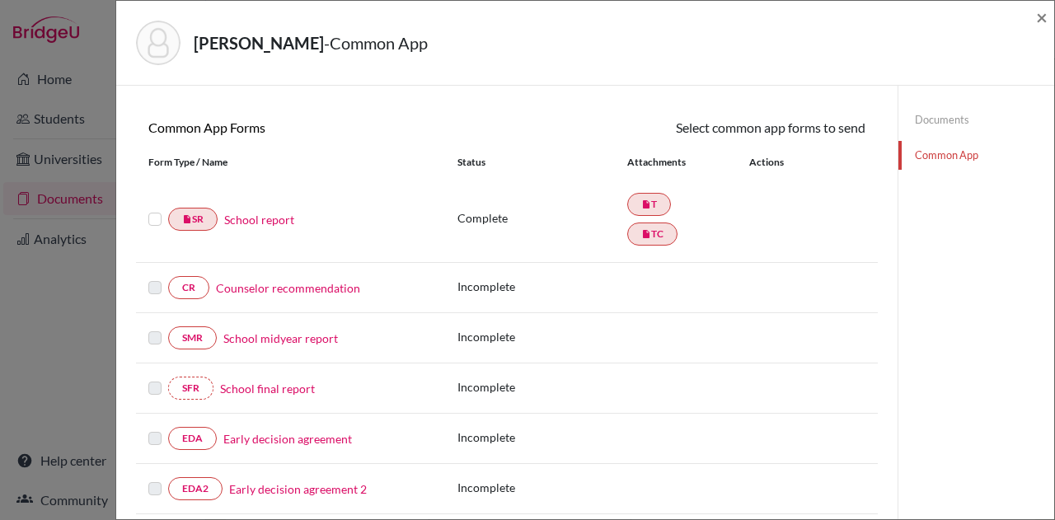
scroll to position [129, 0]
click at [287, 283] on link "Counselor recommendation" at bounding box center [288, 287] width 144 height 17
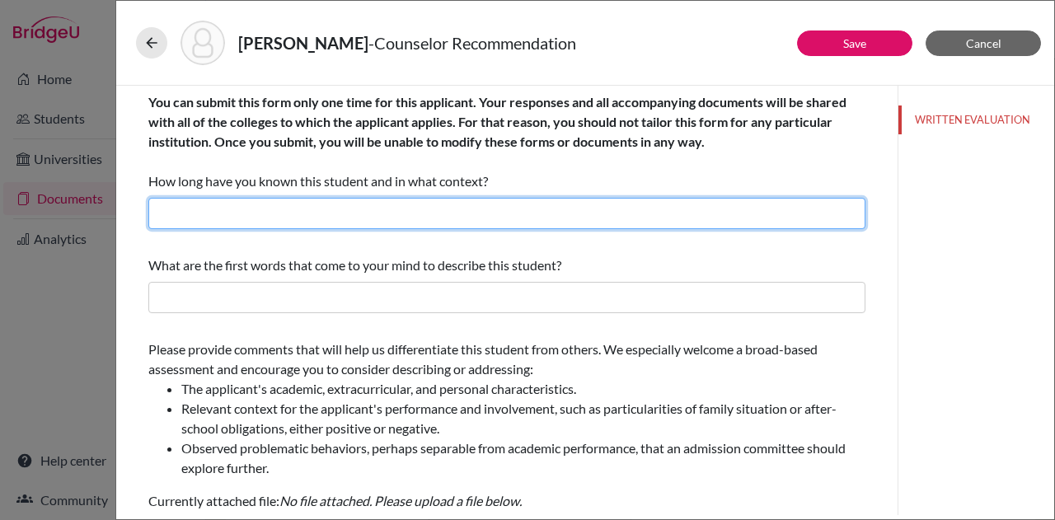
click at [315, 212] on input "text" at bounding box center [506, 213] width 717 height 31
type input "Please see attached letter."
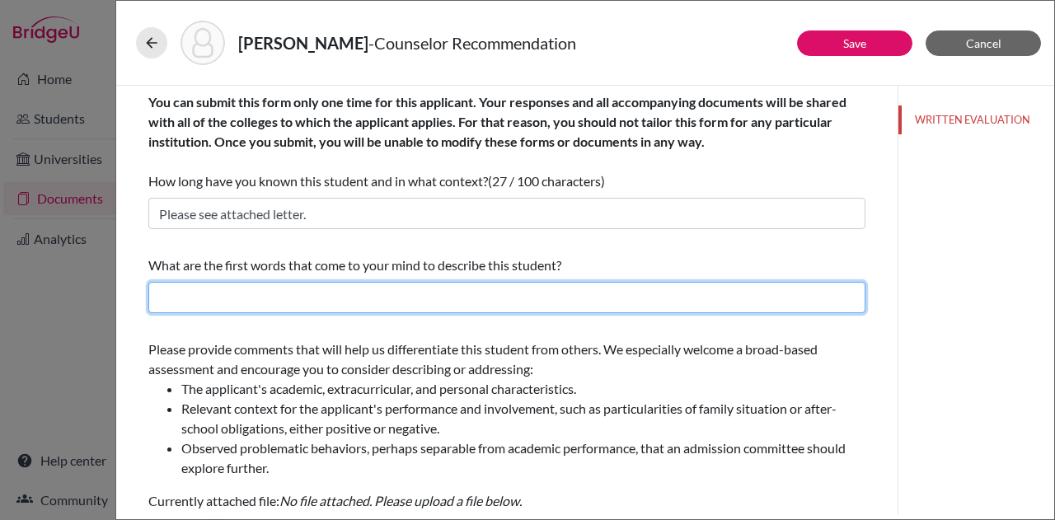
click at [314, 299] on input "text" at bounding box center [506, 297] width 717 height 31
type input "Please see attached letter."
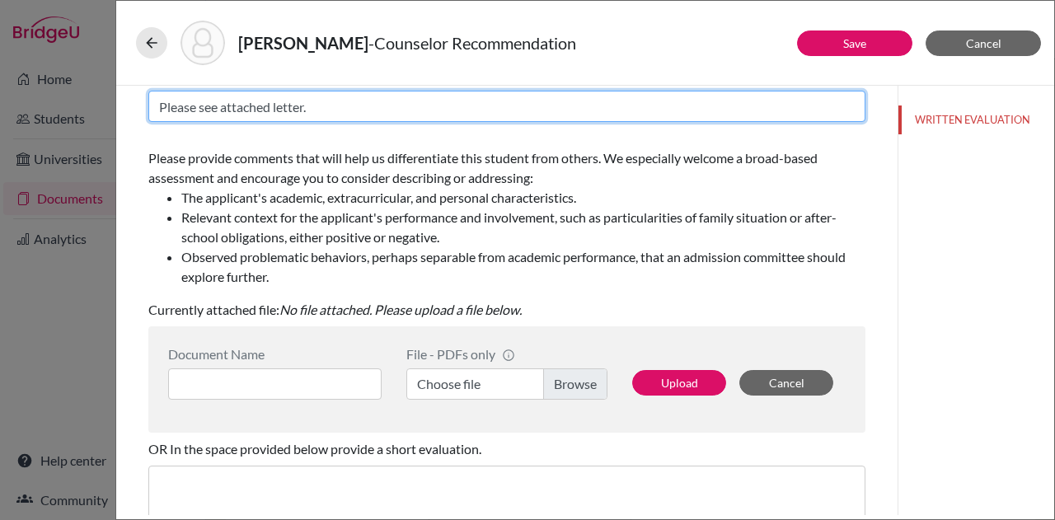
scroll to position [270, 0]
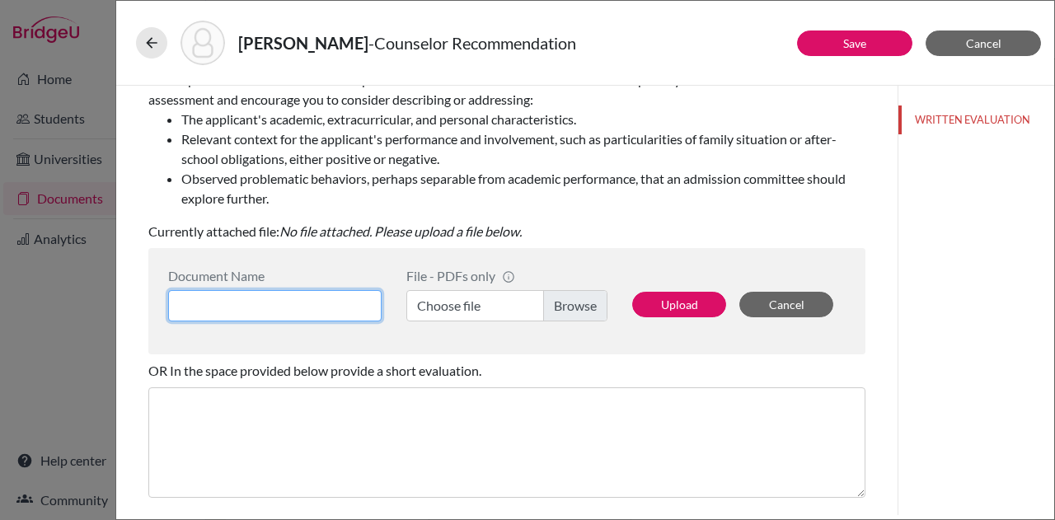
click at [348, 307] on input at bounding box center [274, 305] width 213 height 31
type input "Counselor recommendation"
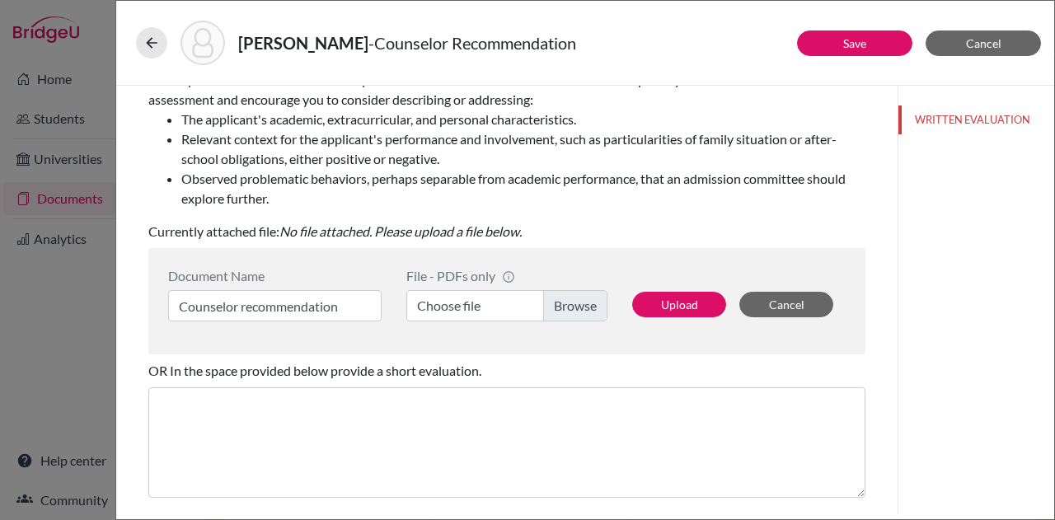
click at [551, 304] on label "Choose file" at bounding box center [506, 305] width 201 height 31
click at [551, 304] on input "Choose file" at bounding box center [506, 305] width 201 height 31
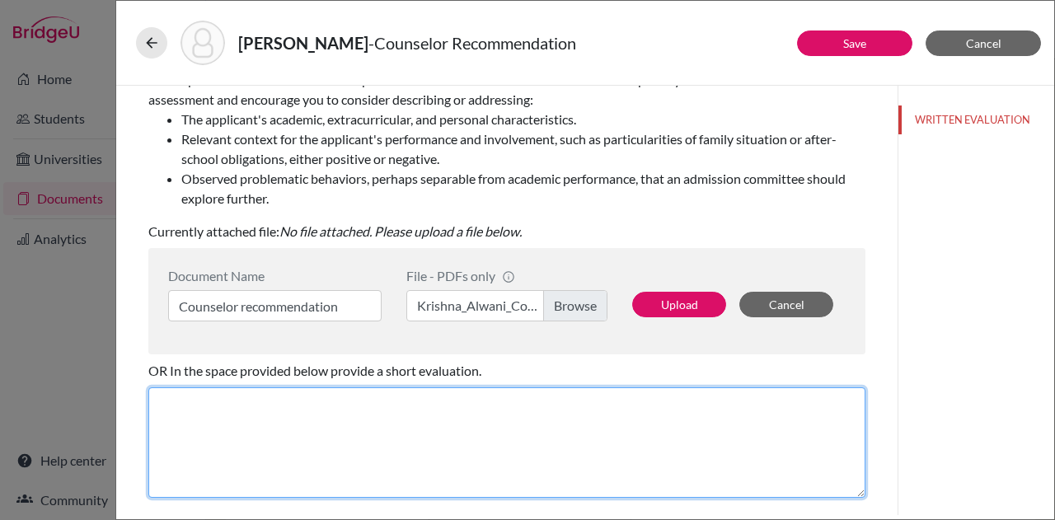
click at [330, 418] on textarea at bounding box center [506, 442] width 717 height 110
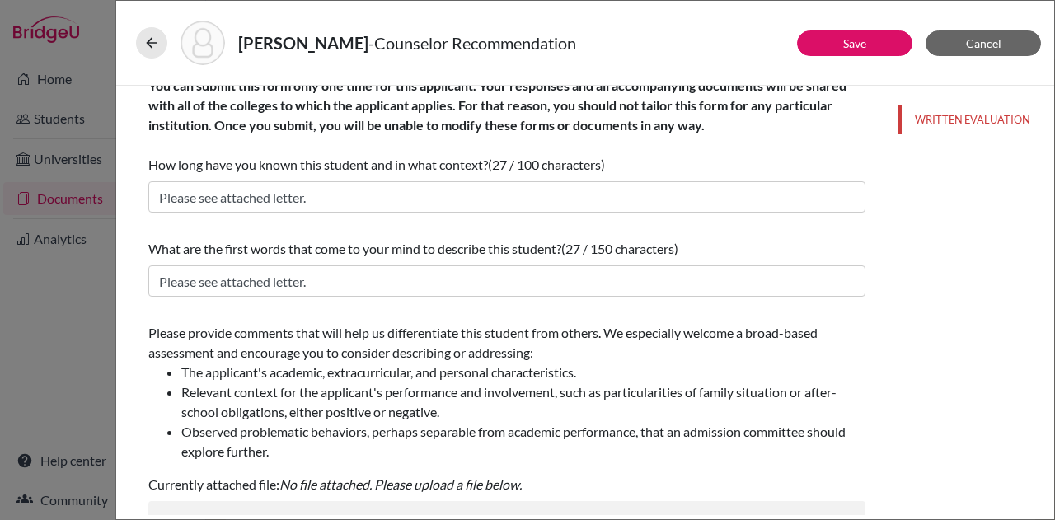
scroll to position [63, 0]
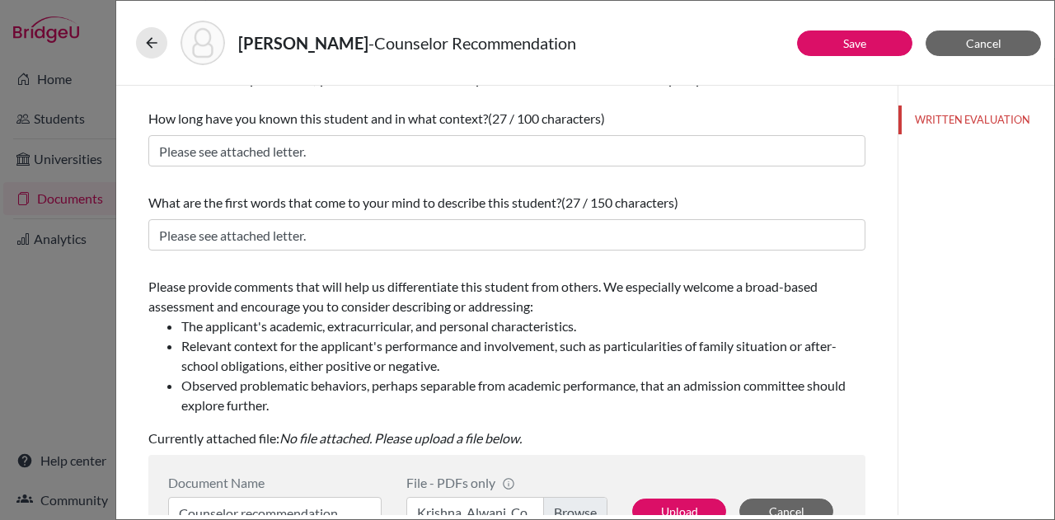
type textarea "Please see attached letter from Dr. Kelly Kramer, Director of the International…"
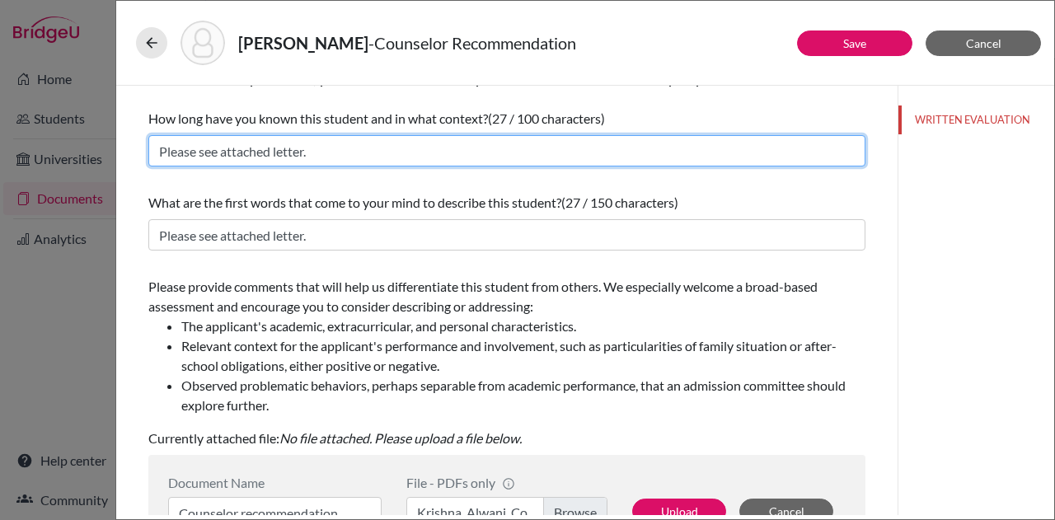
click at [354, 144] on input "Please see attached letter." at bounding box center [506, 150] width 717 height 31
type input "P"
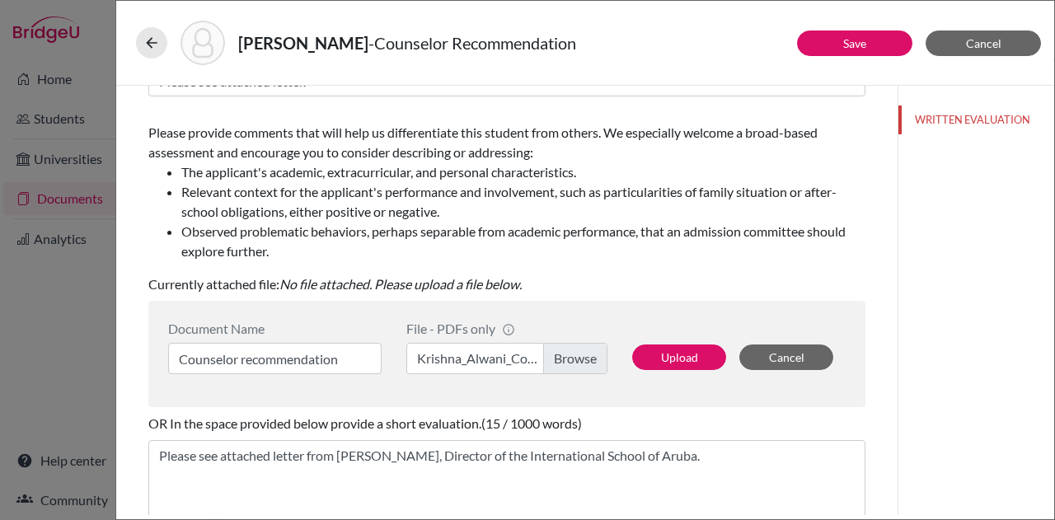
scroll to position [218, 0]
type input "Three years as School Director."
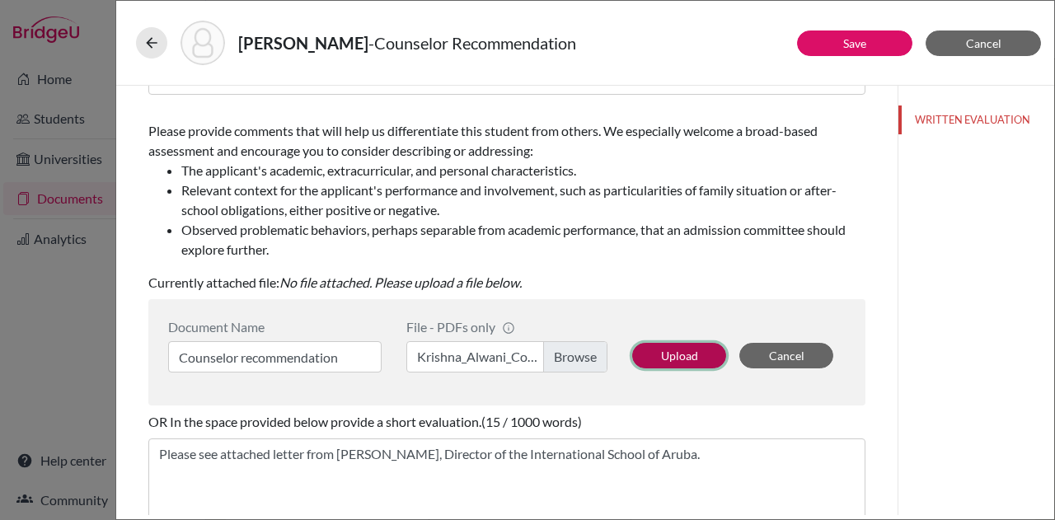
click at [666, 354] on button "Upload" at bounding box center [679, 356] width 94 height 26
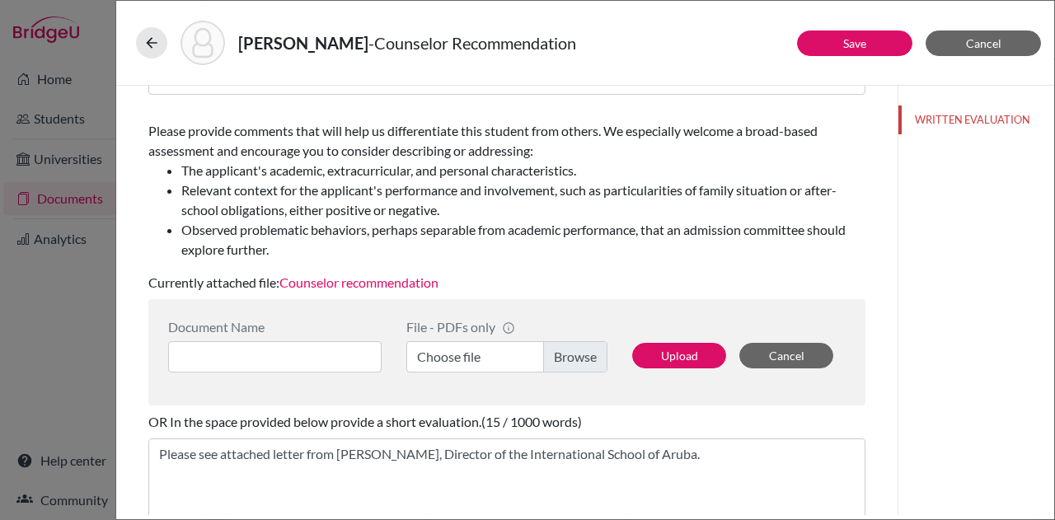
click at [407, 279] on link "Counselor recommendation" at bounding box center [358, 282] width 159 height 16
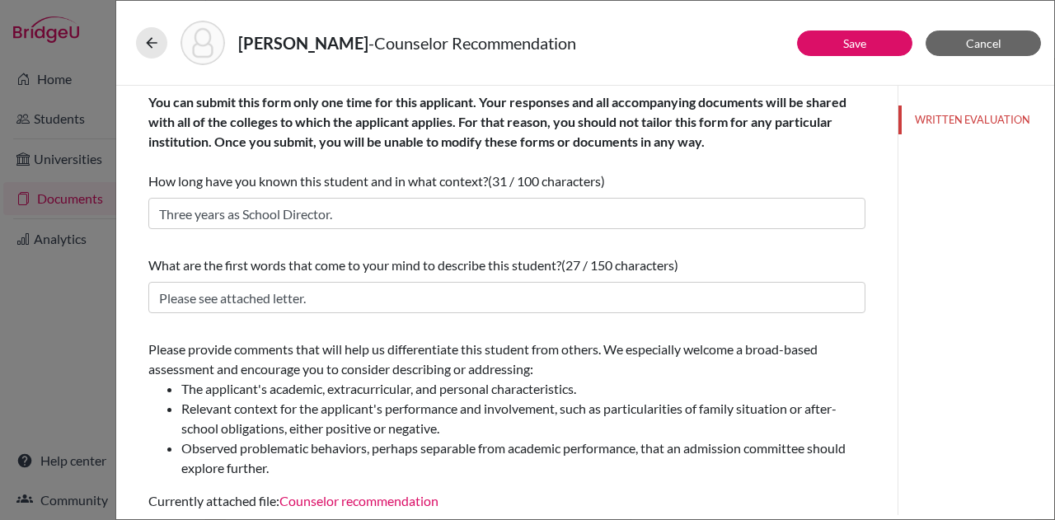
scroll to position [396, 0]
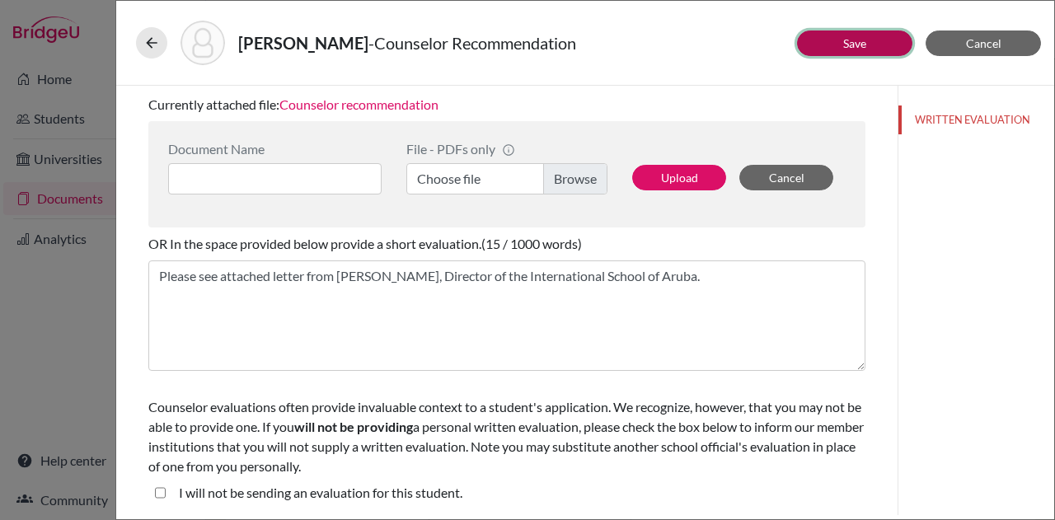
click at [838, 45] on button "Save" at bounding box center [854, 43] width 115 height 26
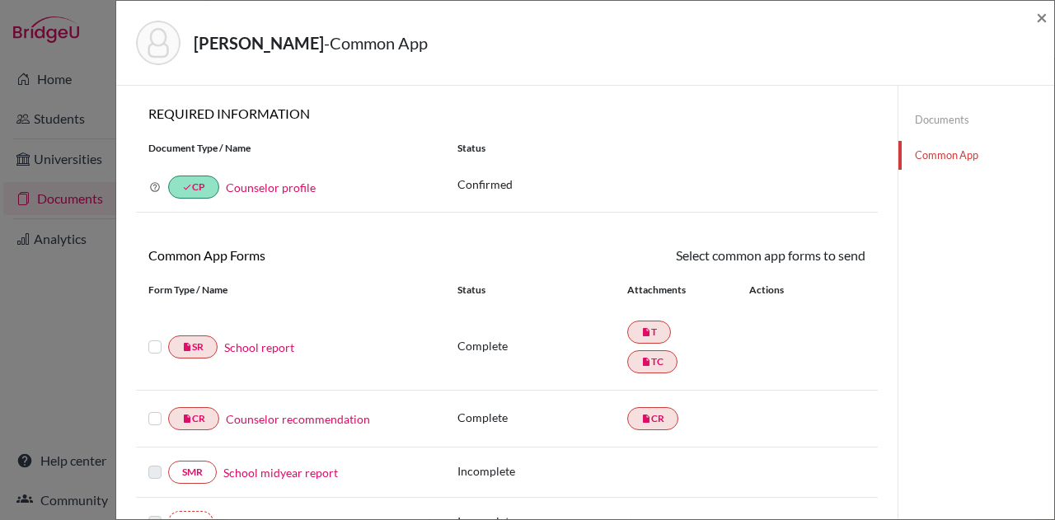
click at [930, 150] on link "Common App" at bounding box center [976, 155] width 156 height 29
click at [927, 118] on link "Documents" at bounding box center [976, 120] width 156 height 29
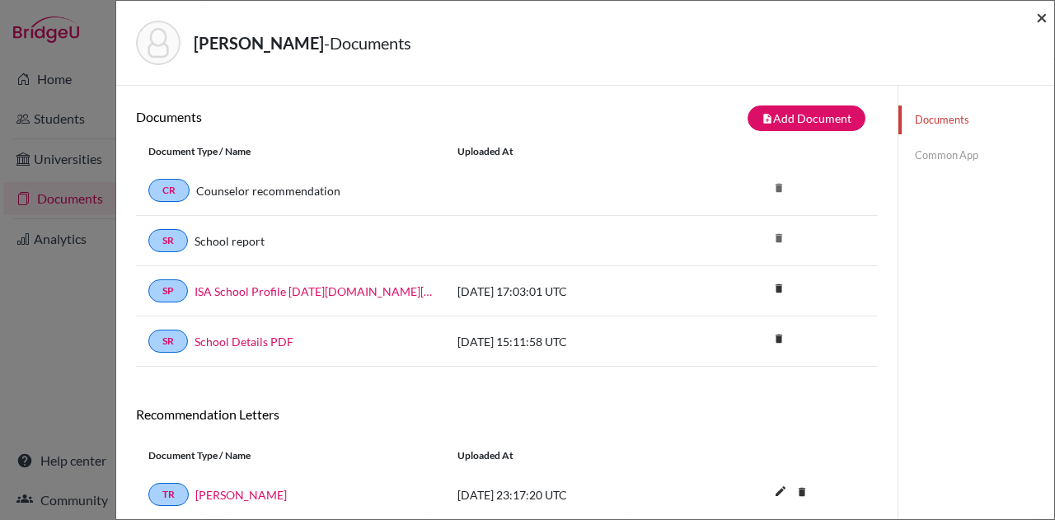
click at [1046, 15] on span "×" at bounding box center [1042, 17] width 12 height 24
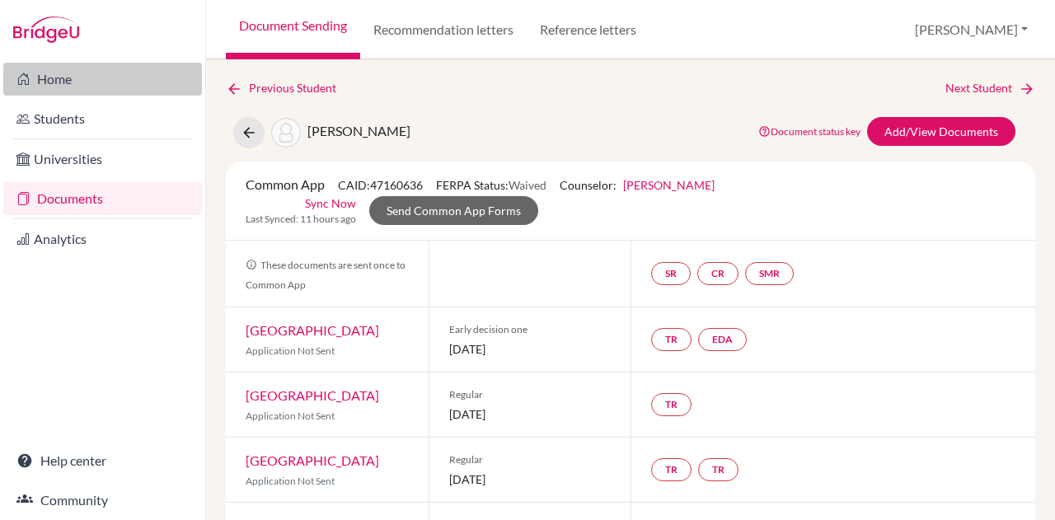
click at [59, 78] on link "Home" at bounding box center [102, 79] width 199 height 33
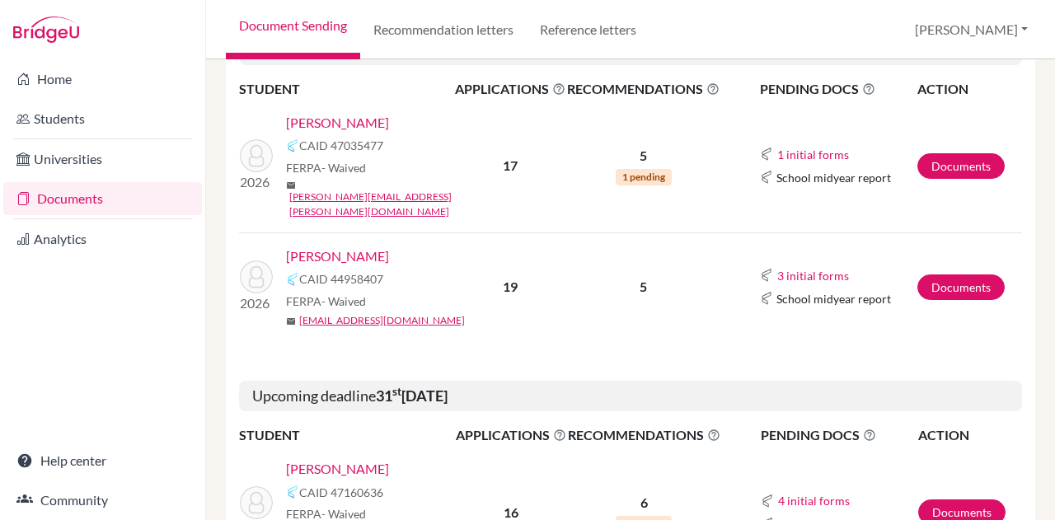
scroll to position [511, 0]
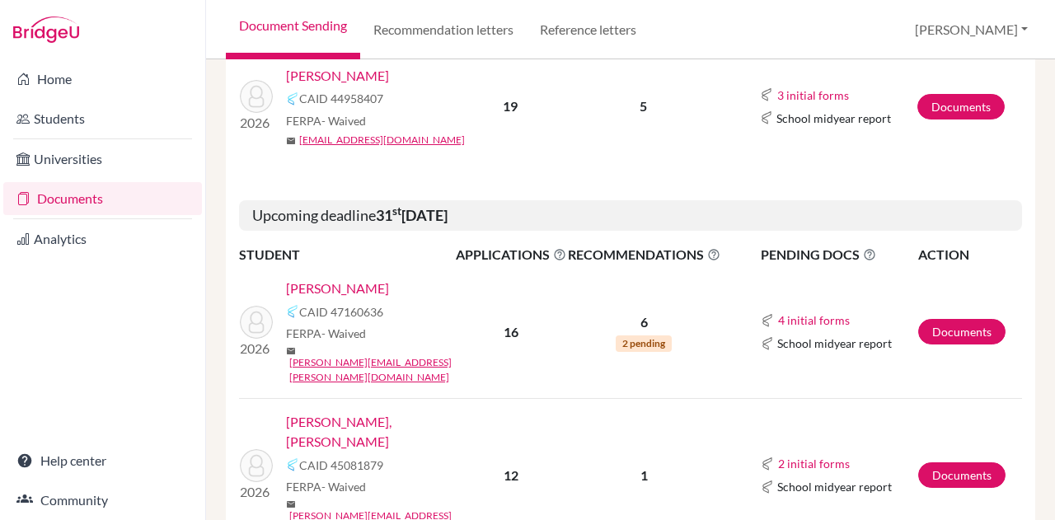
click at [328, 279] on link "[PERSON_NAME]" at bounding box center [337, 289] width 103 height 20
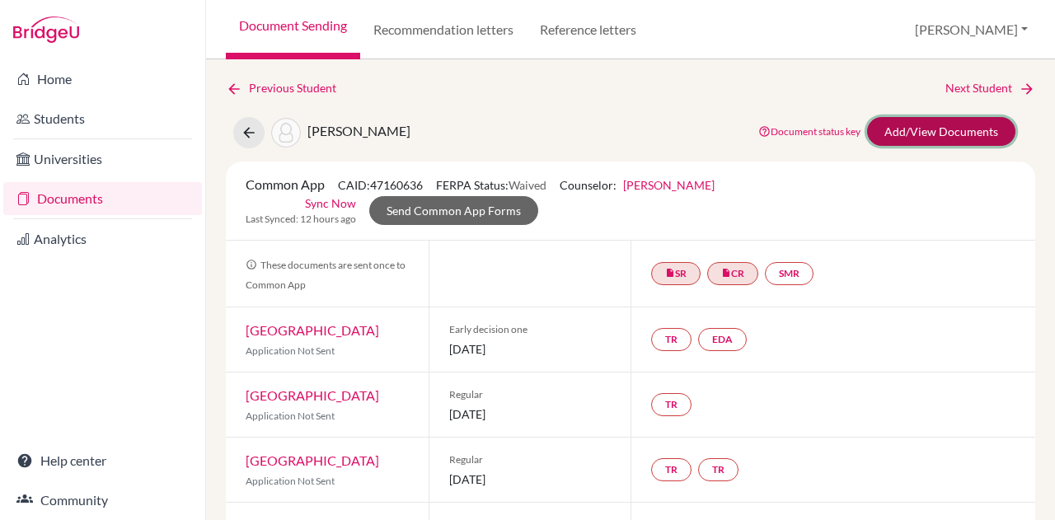
click at [976, 133] on link "Add/View Documents" at bounding box center [941, 131] width 148 height 29
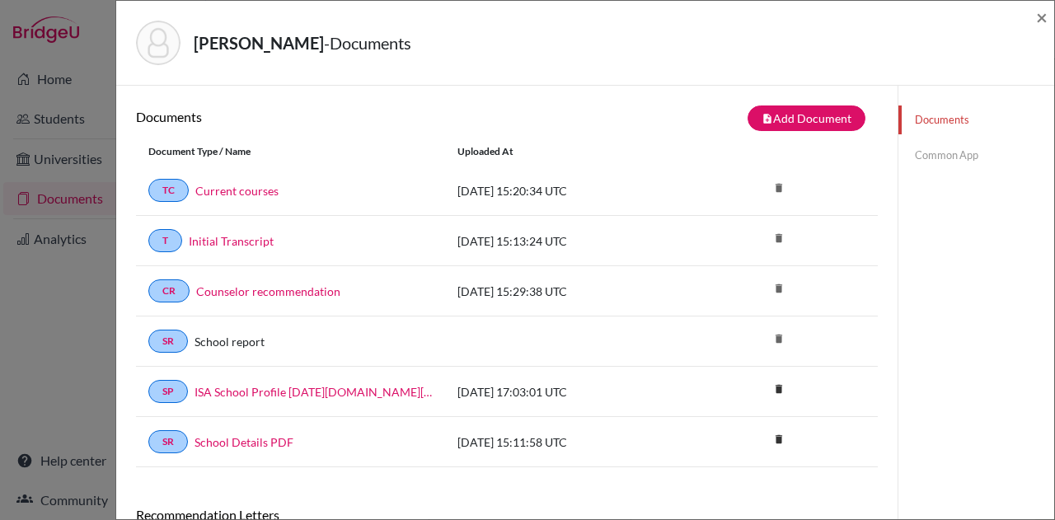
click at [950, 157] on link "Common App" at bounding box center [976, 155] width 156 height 29
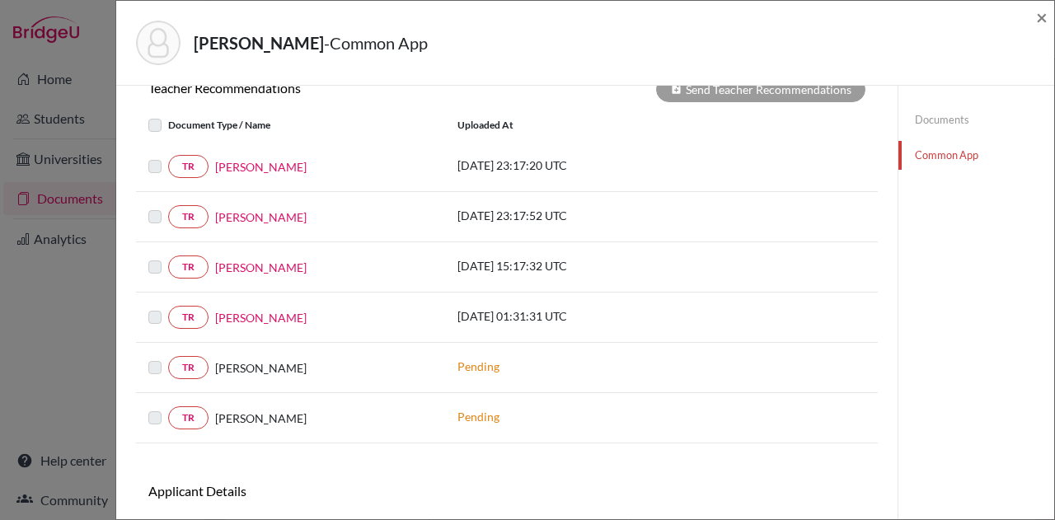
scroll to position [712, 0]
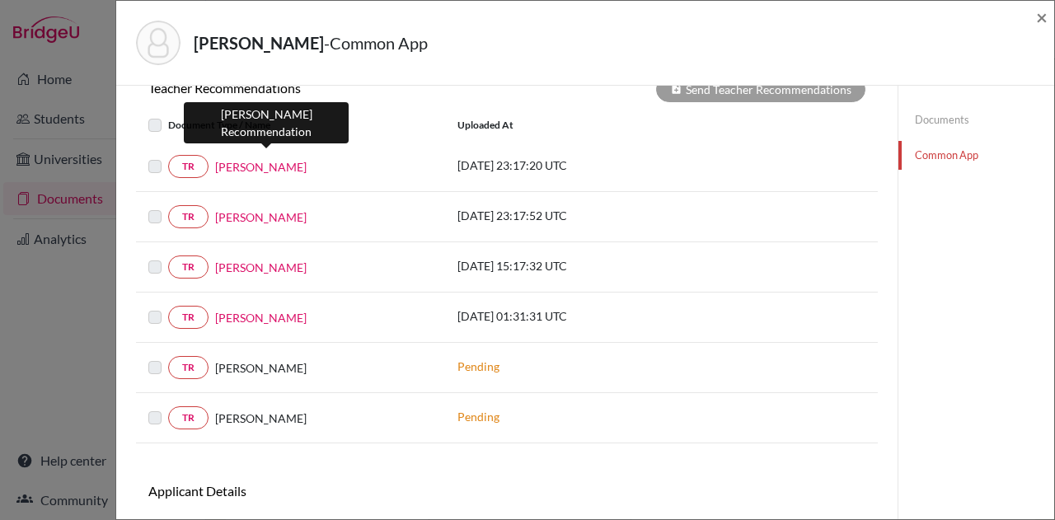
click at [298, 159] on link "[PERSON_NAME]" at bounding box center [260, 166] width 91 height 17
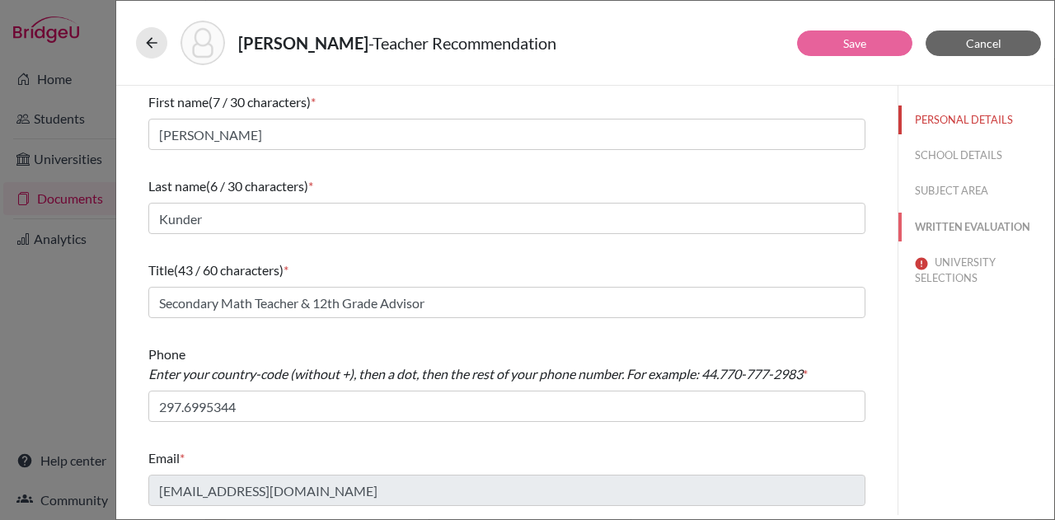
click at [979, 223] on button "WRITTEN EVALUATION" at bounding box center [976, 227] width 156 height 29
type input "Also 8th grade (algebra I)"
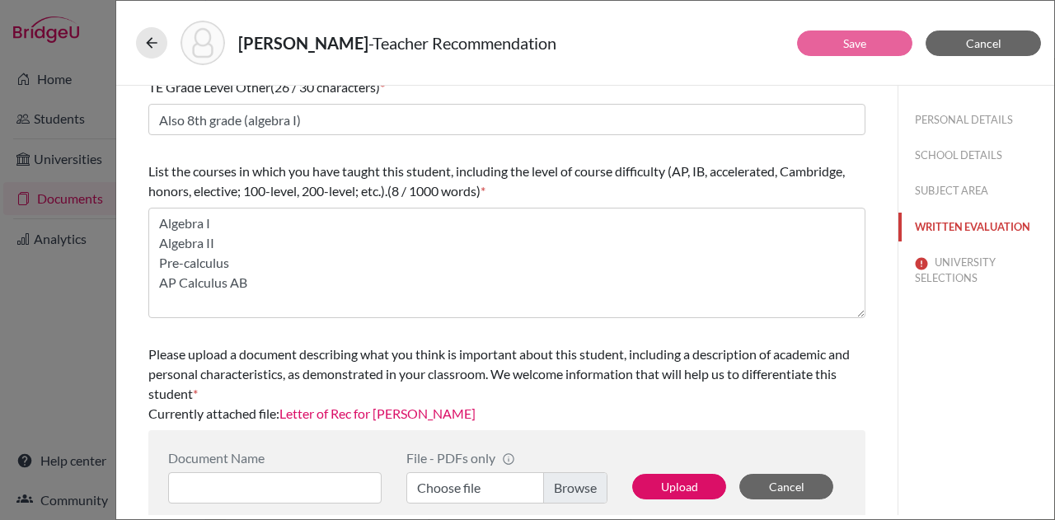
scroll to position [605, 0]
